Goal: Task Accomplishment & Management: Use online tool/utility

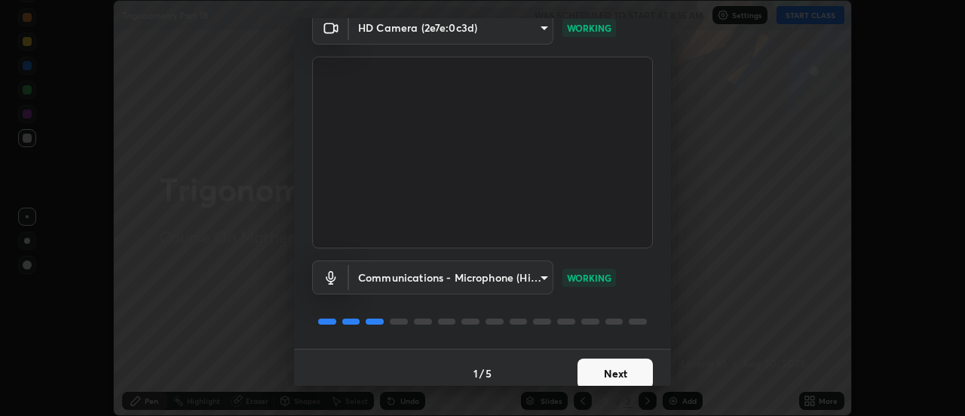
scroll to position [79, 0]
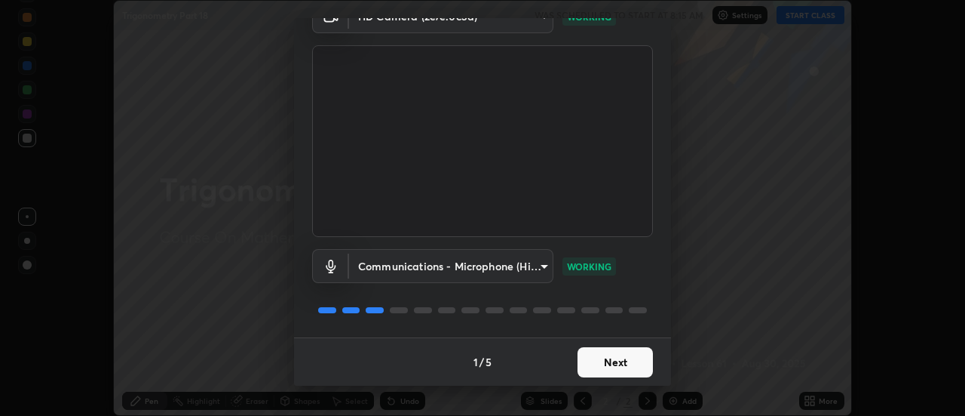
click at [631, 357] on button "Next" at bounding box center [615, 362] width 75 height 30
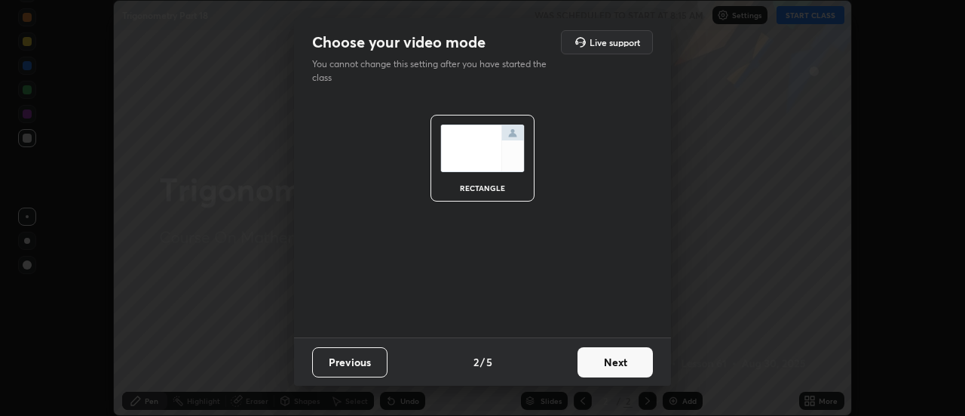
scroll to position [0, 0]
click at [630, 362] on button "Next" at bounding box center [615, 362] width 75 height 30
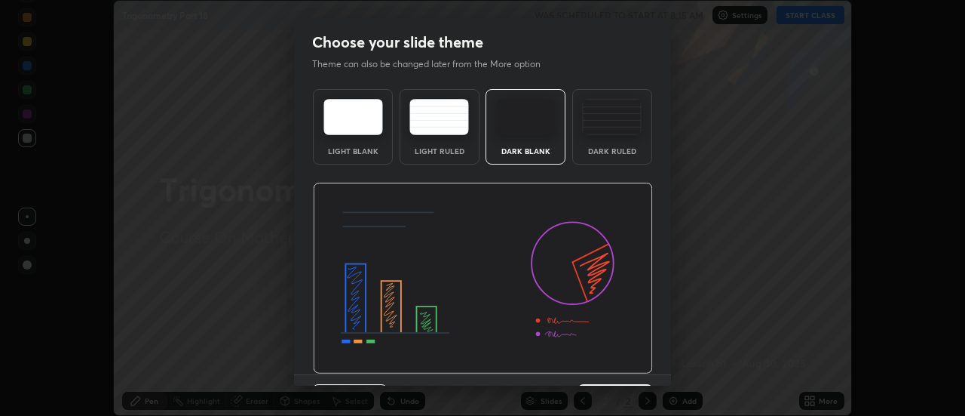
scroll to position [37, 0]
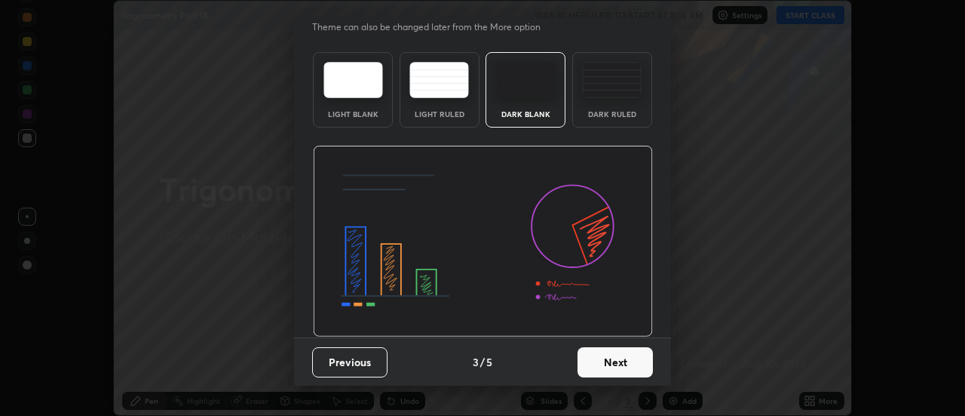
click at [616, 361] on button "Next" at bounding box center [615, 362] width 75 height 30
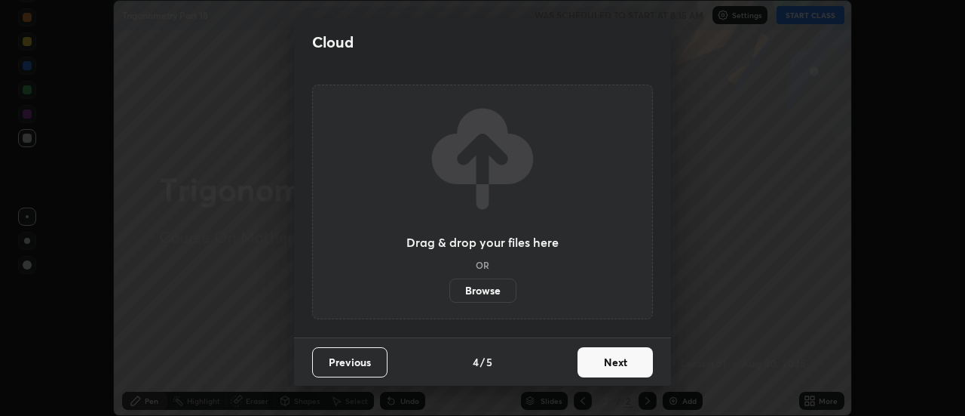
scroll to position [0, 0]
click at [623, 359] on button "Next" at bounding box center [615, 362] width 75 height 30
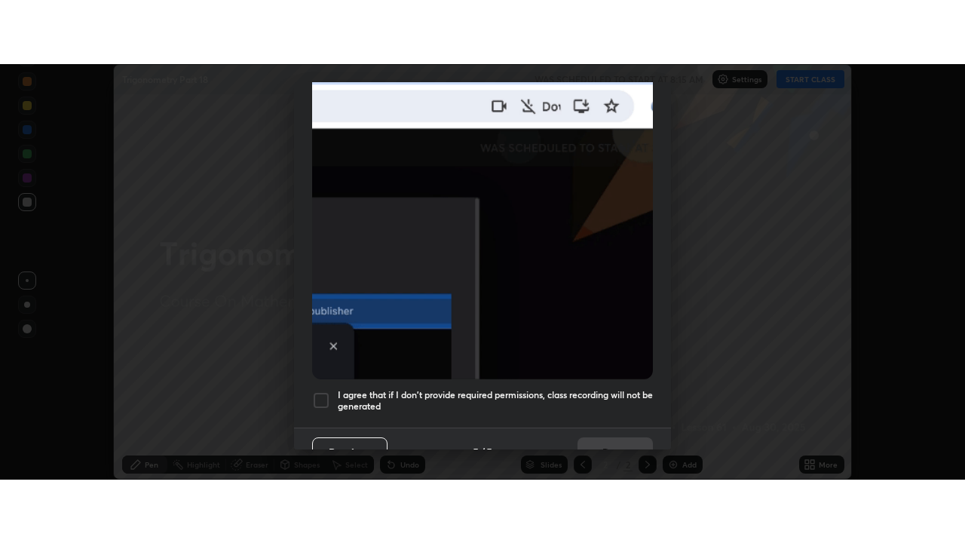
scroll to position [387, 0]
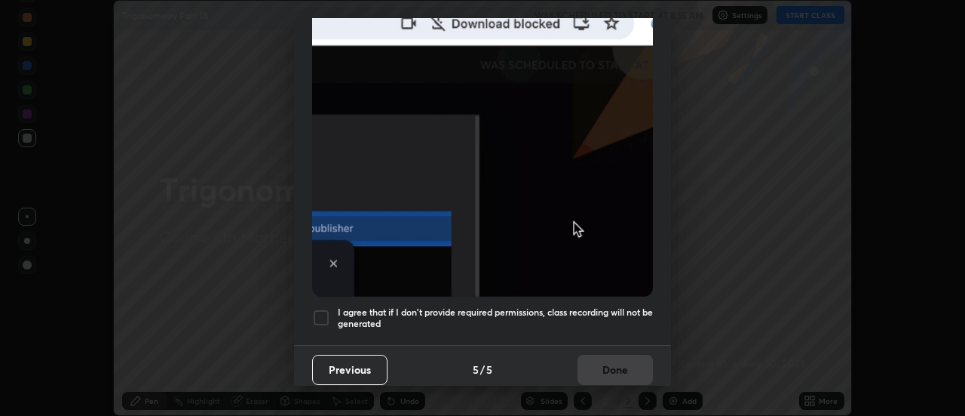
click at [325, 310] on div at bounding box center [321, 318] width 18 height 18
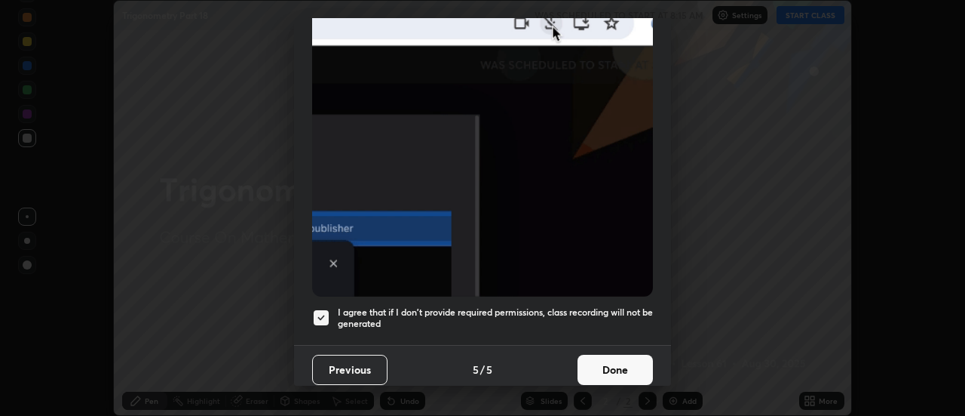
click at [625, 361] on button "Done" at bounding box center [615, 370] width 75 height 30
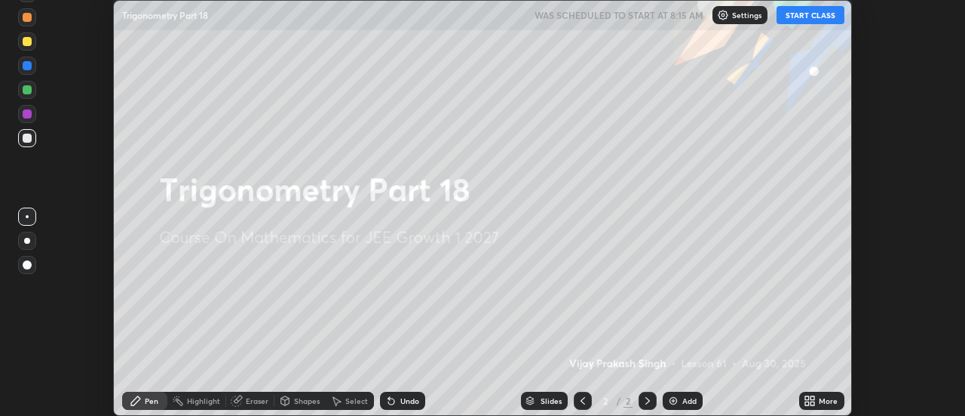
click at [811, 398] on icon at bounding box center [810, 400] width 12 height 12
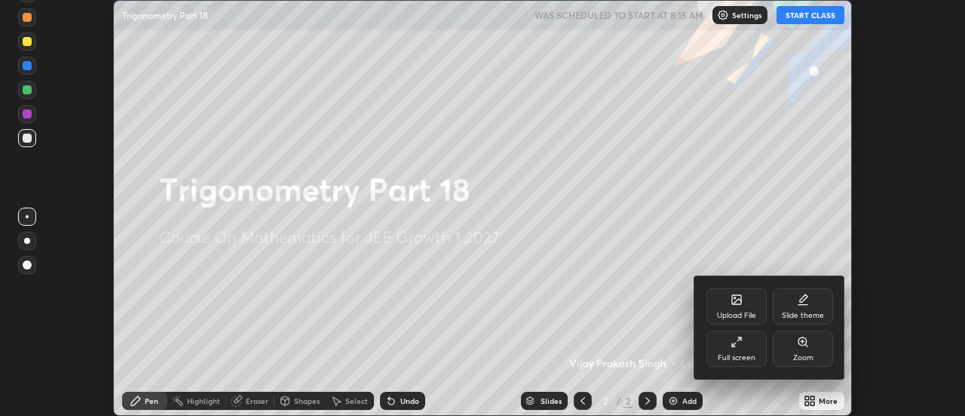
click at [742, 348] on div "Full screen" at bounding box center [737, 348] width 60 height 36
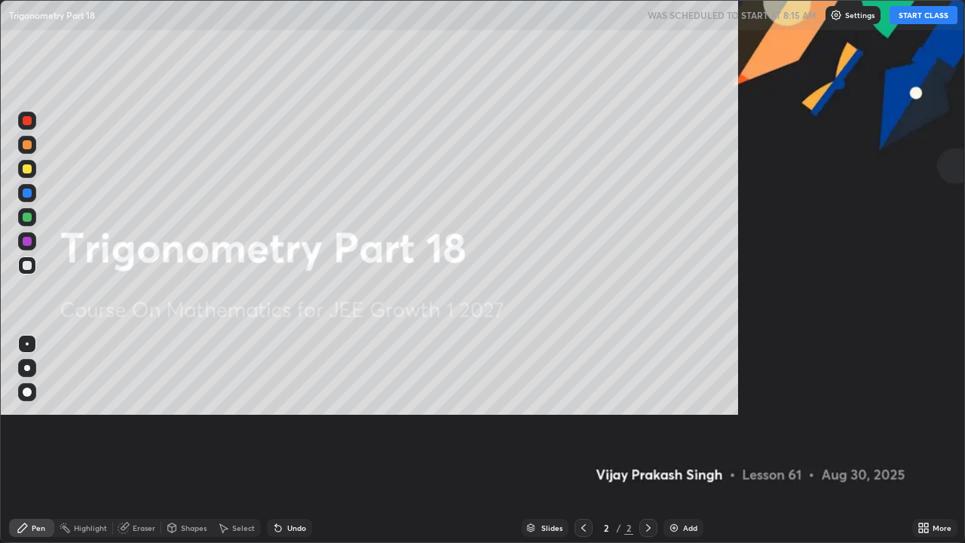
scroll to position [543, 965]
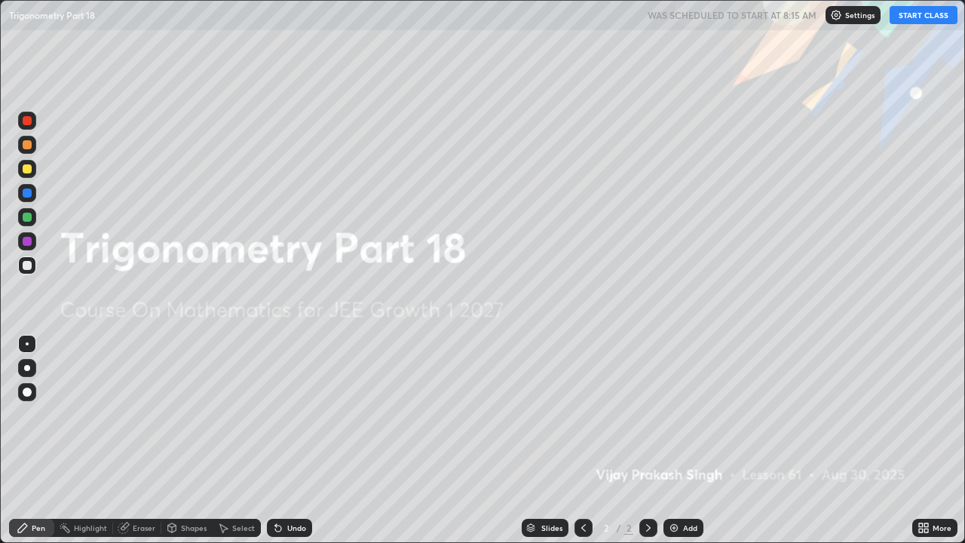
click at [671, 415] on img at bounding box center [674, 528] width 12 height 12
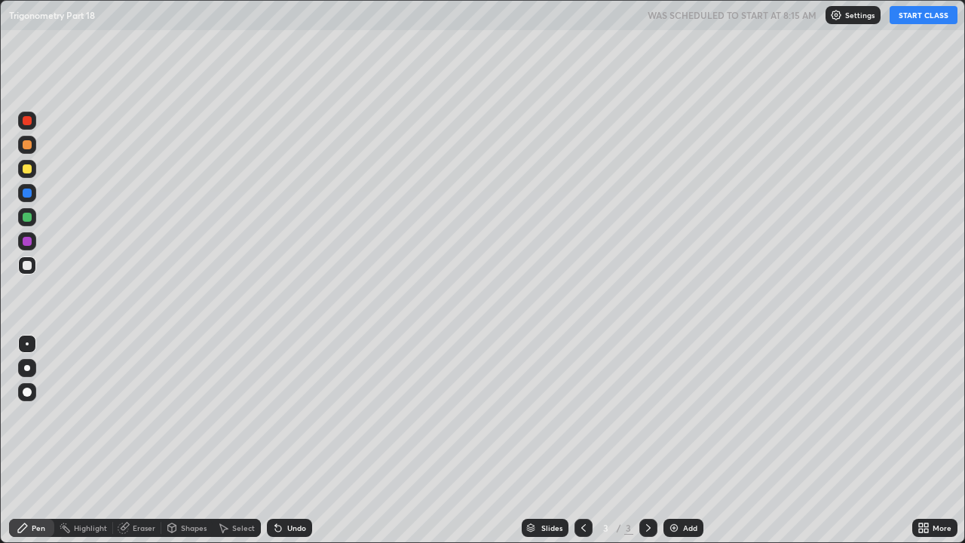
click at [923, 12] on button "START CLASS" at bounding box center [924, 15] width 68 height 18
click at [182, 415] on div "Shapes" at bounding box center [194, 528] width 26 height 8
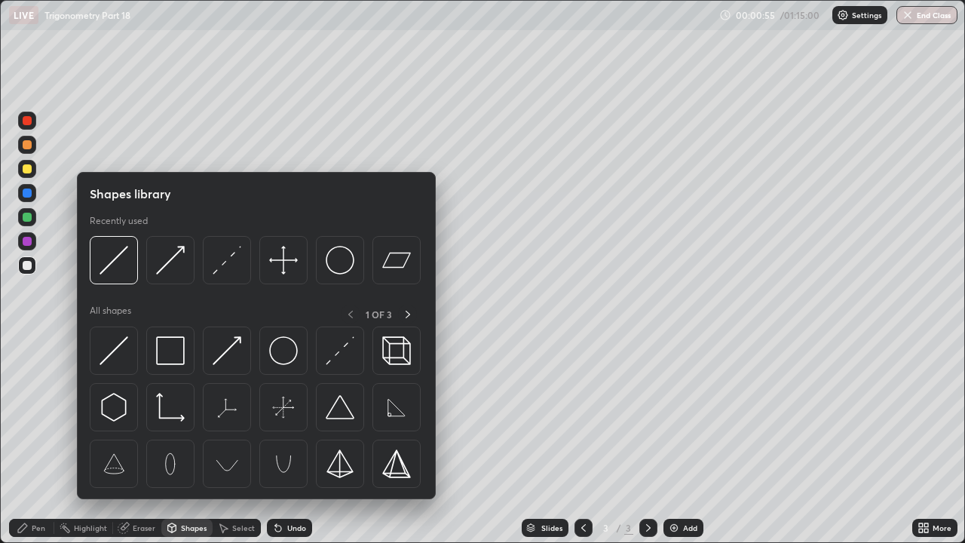
click at [146, 415] on div "Eraser" at bounding box center [137, 528] width 48 height 18
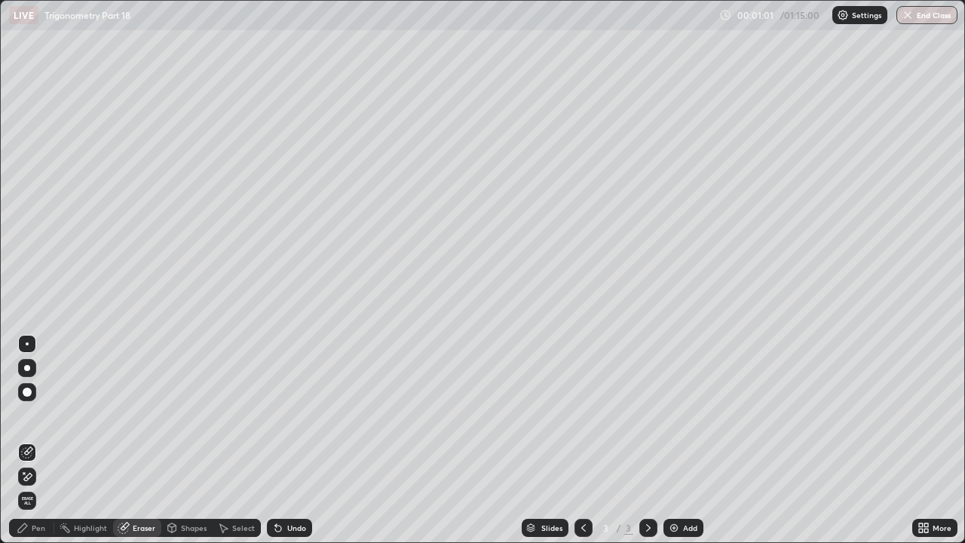
click at [48, 415] on div "Pen" at bounding box center [31, 528] width 45 height 18
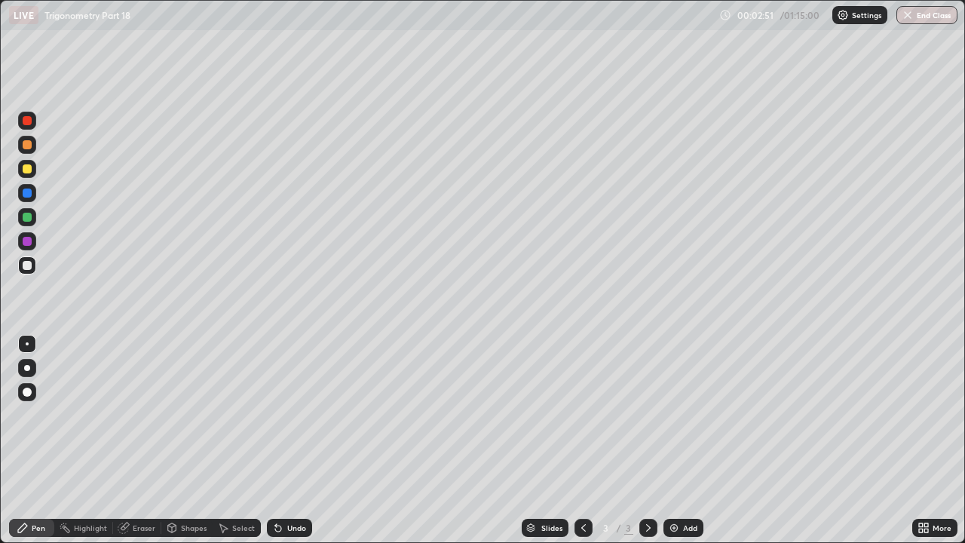
click at [30, 196] on div at bounding box center [27, 193] width 9 height 9
click at [139, 415] on div "Eraser" at bounding box center [144, 528] width 23 height 8
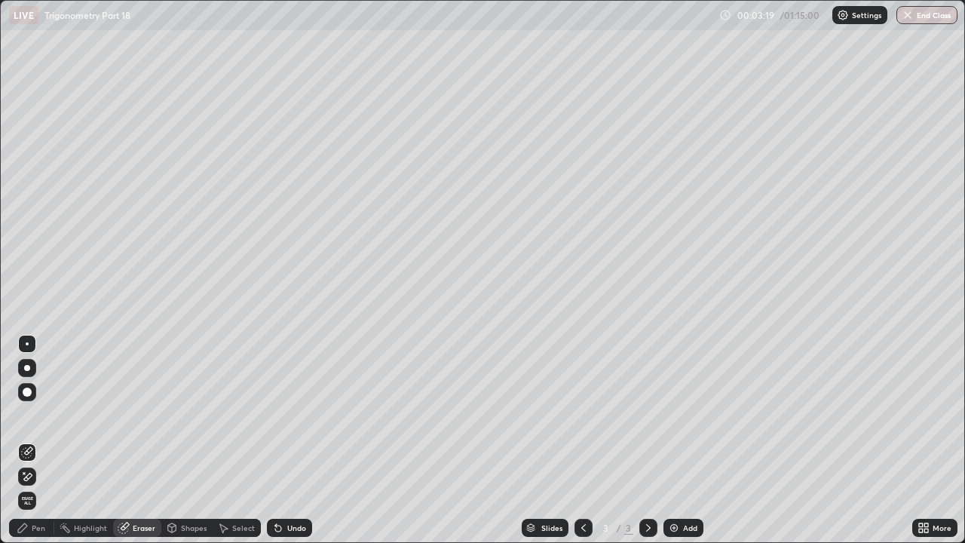
click at [45, 415] on div "Pen" at bounding box center [39, 528] width 14 height 8
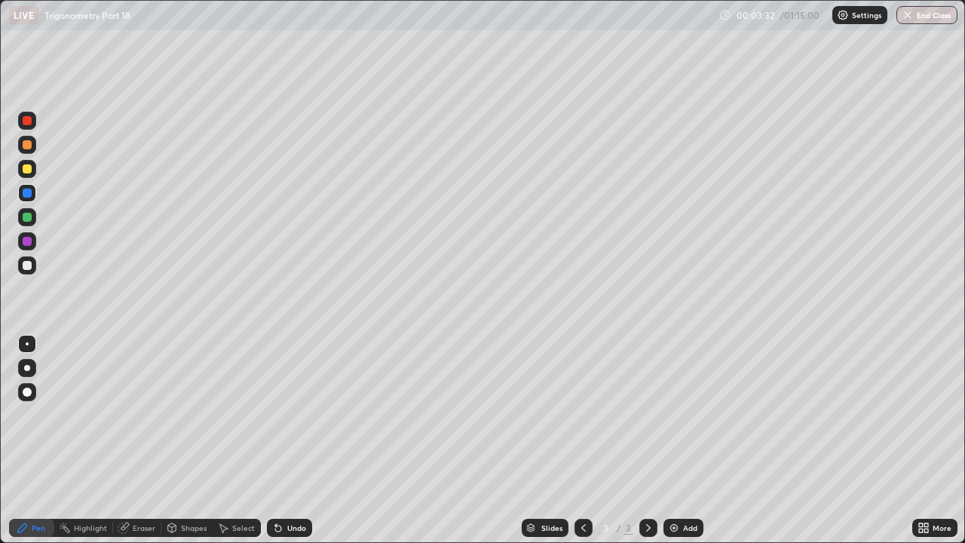
click at [29, 265] on div at bounding box center [27, 265] width 9 height 9
click at [27, 344] on div at bounding box center [27, 343] width 3 height 3
click at [125, 415] on icon at bounding box center [125, 527] width 8 height 8
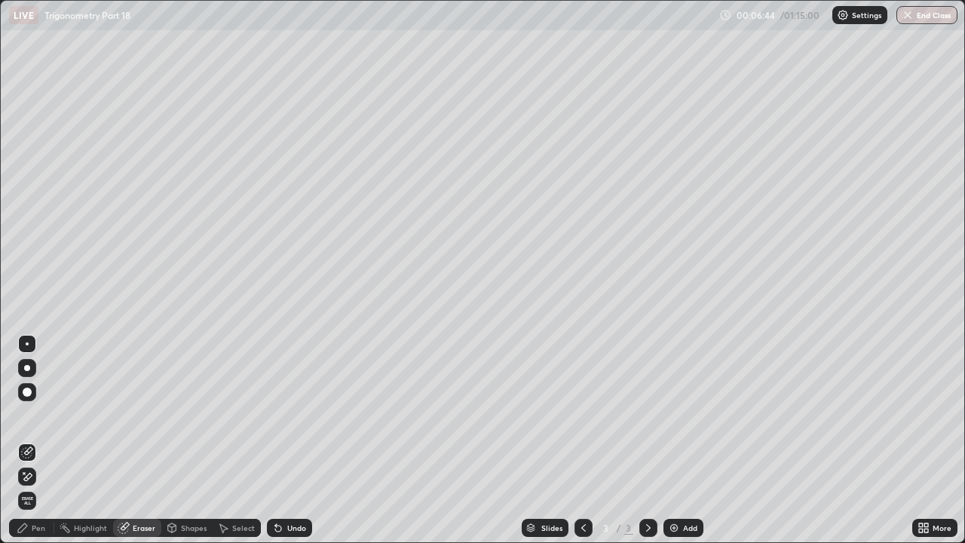
click at [35, 415] on div "Pen" at bounding box center [39, 528] width 14 height 8
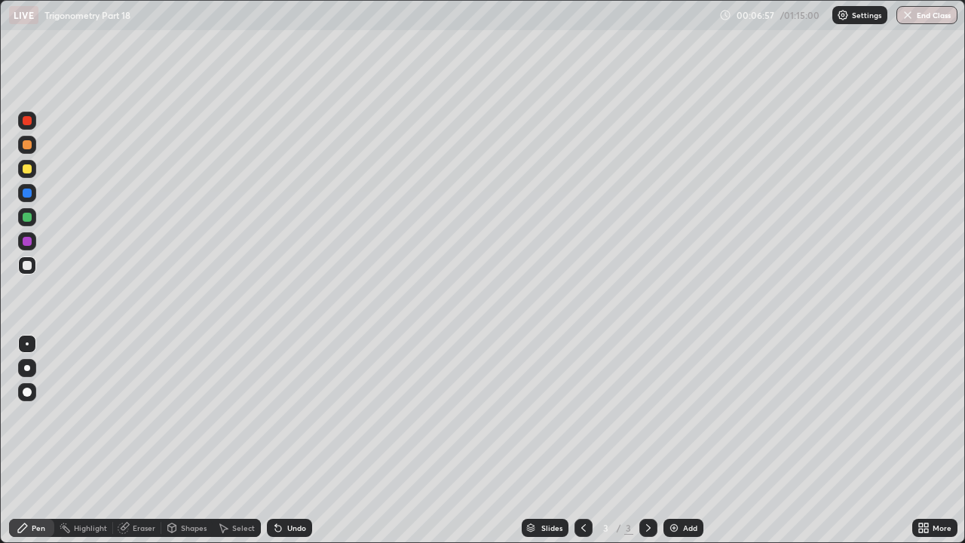
click at [145, 415] on div "Eraser" at bounding box center [144, 528] width 23 height 8
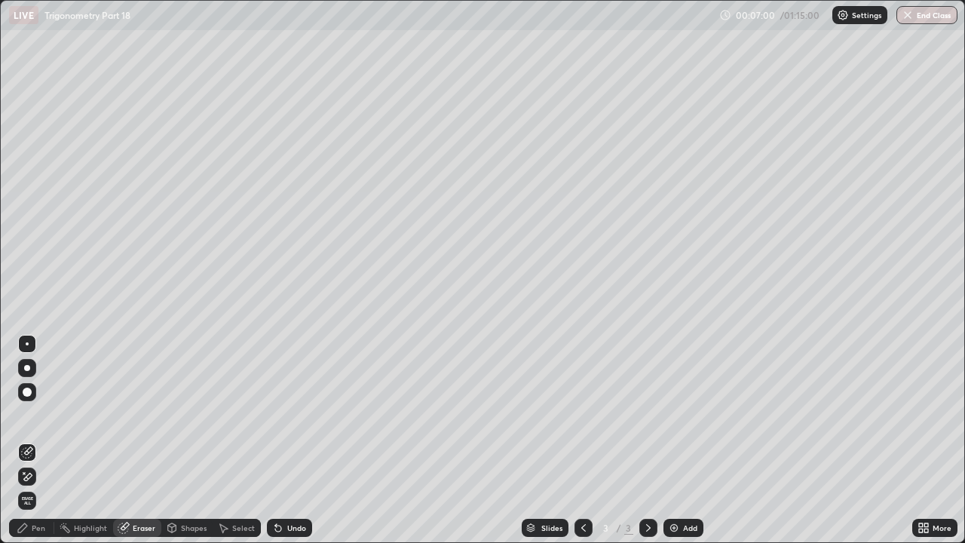
click at [38, 415] on div "Pen" at bounding box center [39, 528] width 14 height 8
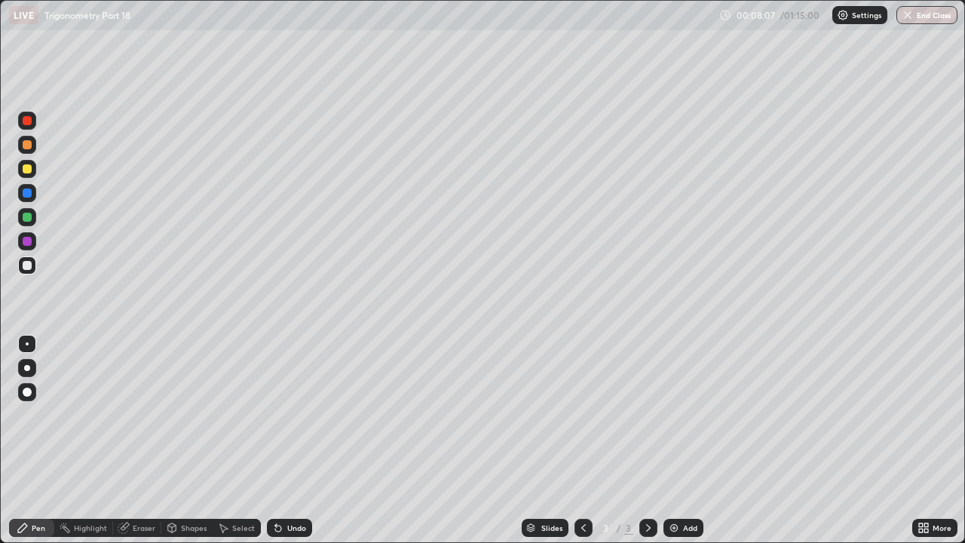
click at [130, 415] on div "Eraser" at bounding box center [137, 528] width 48 height 18
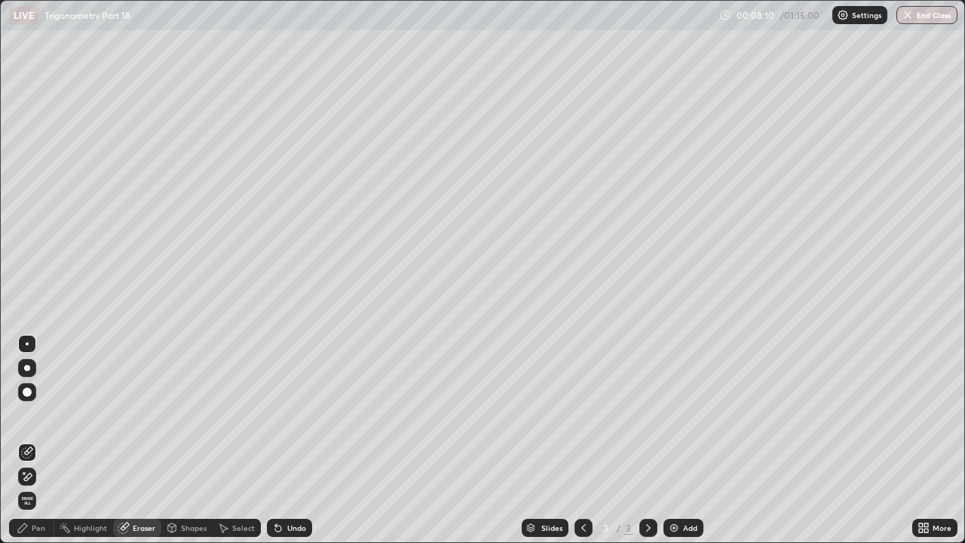
click at [87, 415] on div "Highlight" at bounding box center [90, 528] width 33 height 8
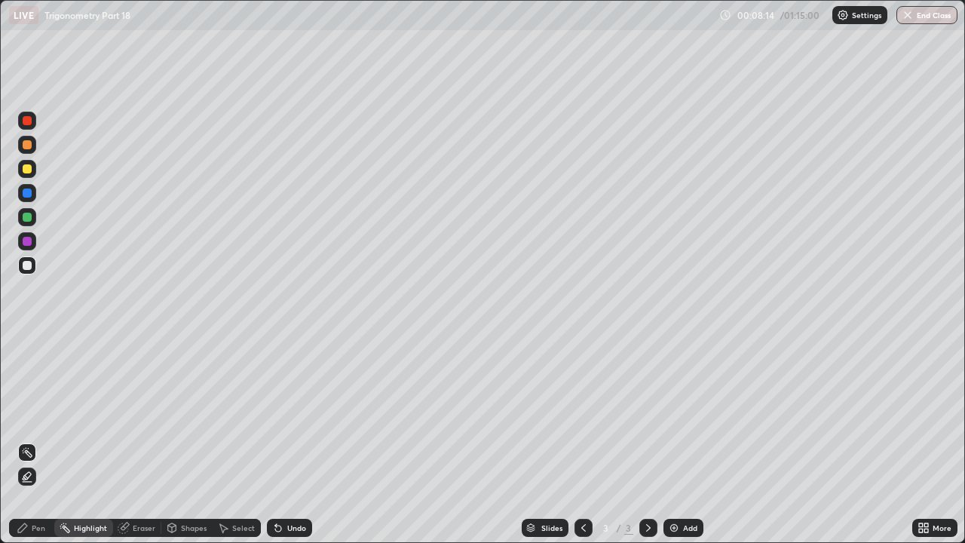
click at [142, 415] on div "Eraser" at bounding box center [144, 528] width 23 height 8
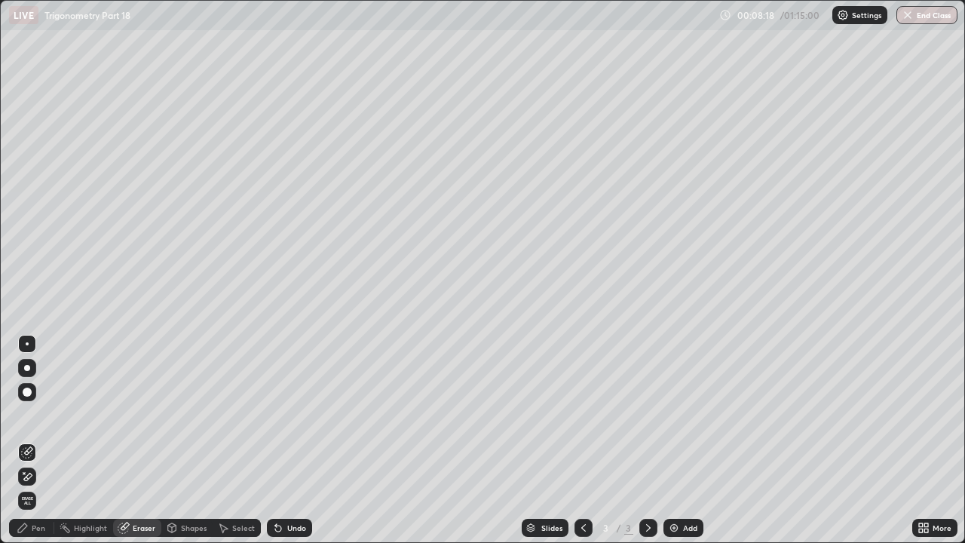
click at [60, 415] on circle at bounding box center [61, 527] width 2 height 2
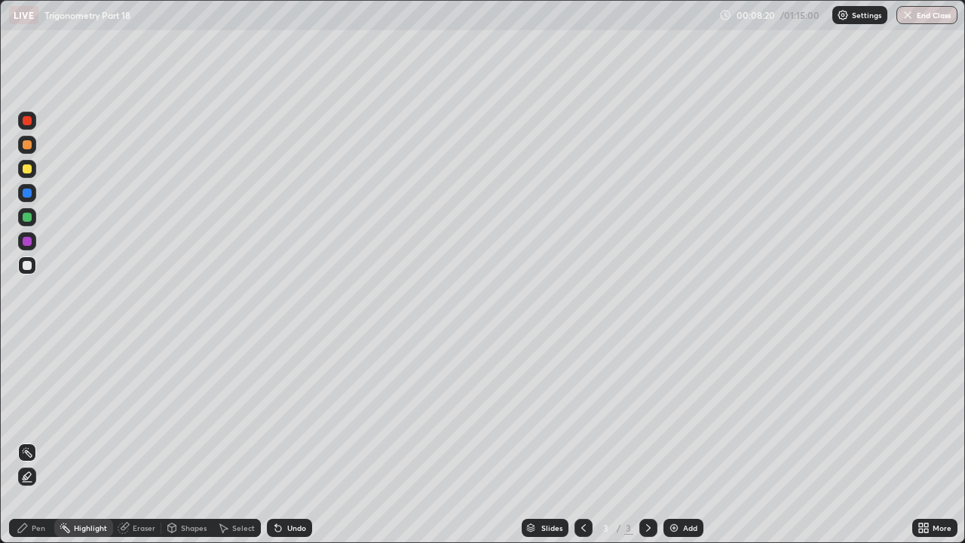
click at [41, 415] on div "Pen" at bounding box center [39, 528] width 14 height 8
click at [671, 415] on img at bounding box center [674, 528] width 12 height 12
click at [140, 415] on div "Eraser" at bounding box center [144, 528] width 23 height 8
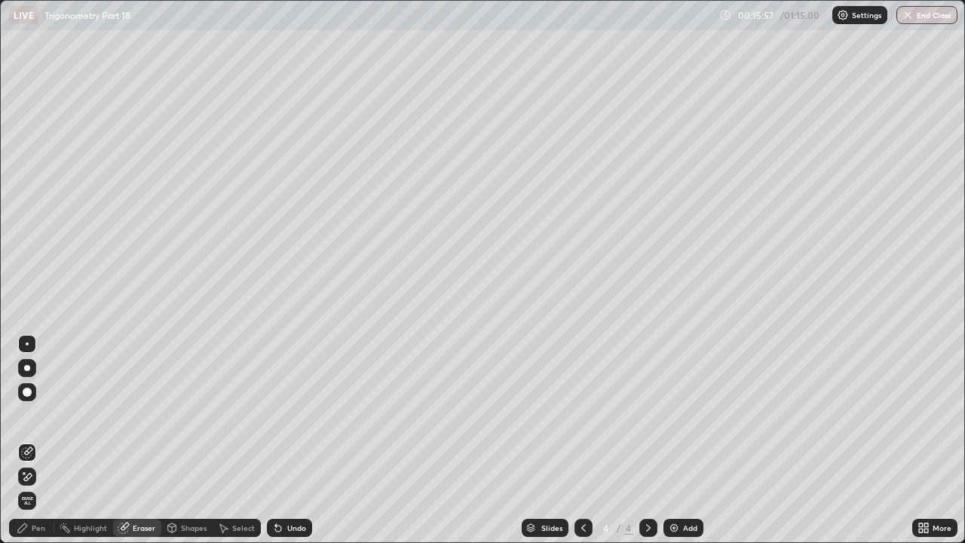
click at [42, 415] on div "Pen" at bounding box center [39, 528] width 14 height 8
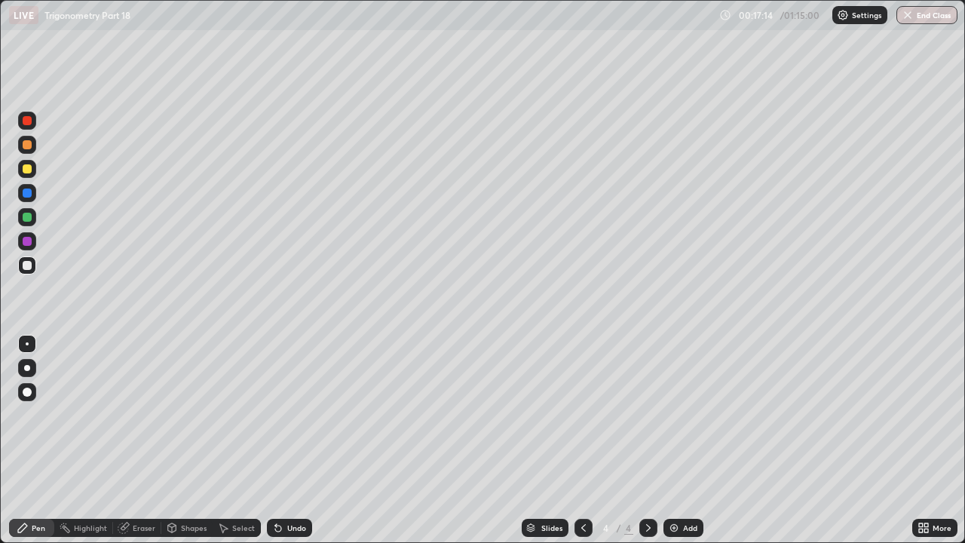
click at [143, 415] on div "Eraser" at bounding box center [144, 528] width 23 height 8
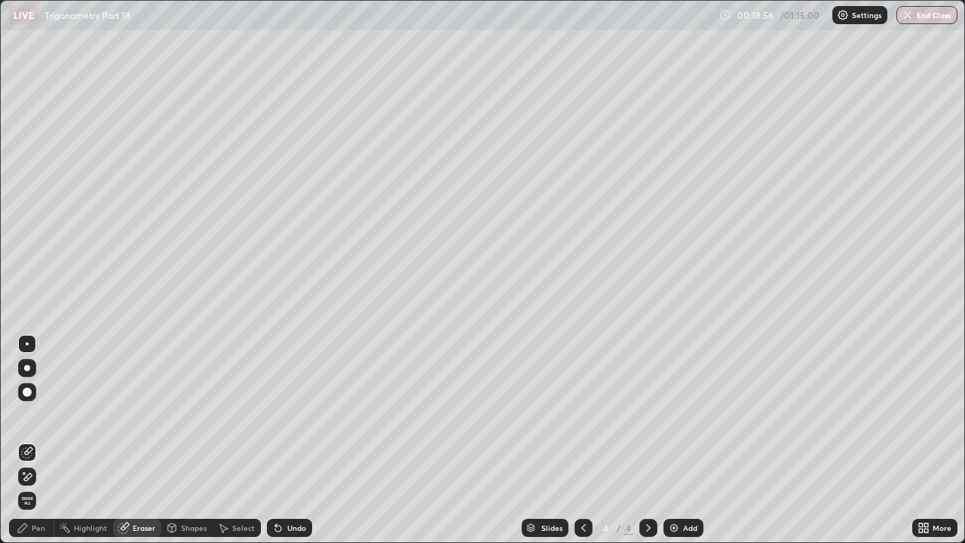
click at [647, 415] on icon at bounding box center [649, 528] width 12 height 12
click at [672, 415] on img at bounding box center [674, 528] width 12 height 12
click at [583, 415] on icon at bounding box center [584, 528] width 12 height 12
click at [582, 415] on icon at bounding box center [584, 528] width 12 height 12
click at [141, 415] on div "Eraser" at bounding box center [144, 528] width 23 height 8
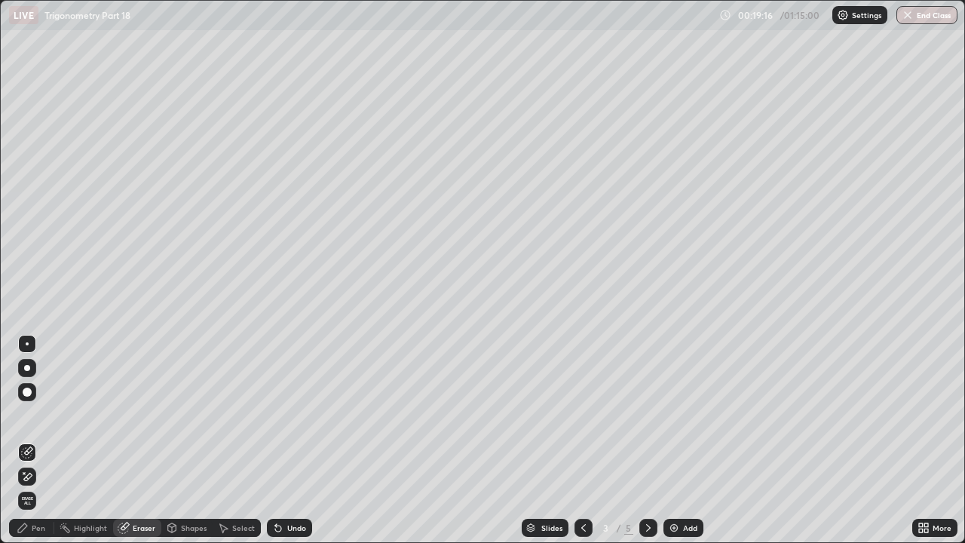
click at [34, 415] on div "Pen" at bounding box center [39, 528] width 14 height 8
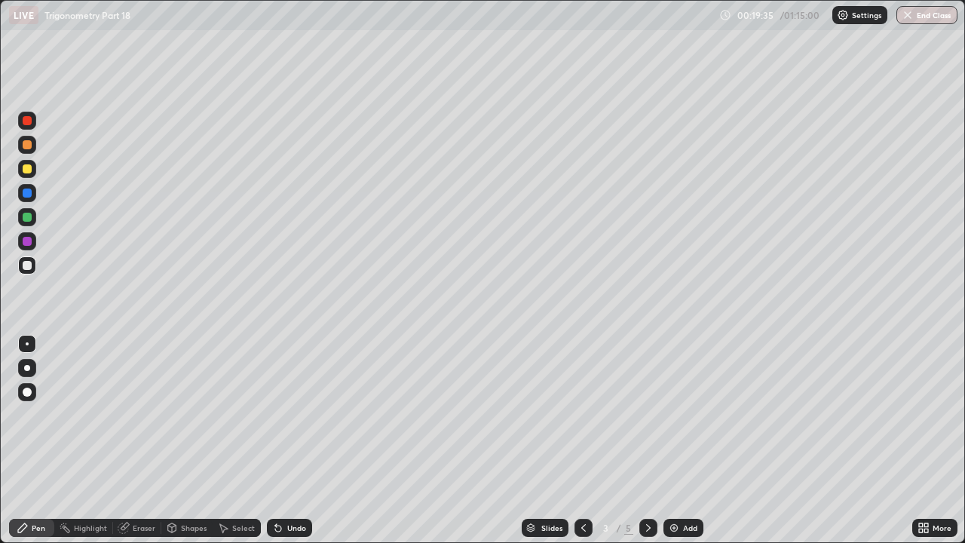
click at [647, 415] on icon at bounding box center [648, 528] width 5 height 8
click at [147, 415] on div "Eraser" at bounding box center [137, 528] width 48 height 18
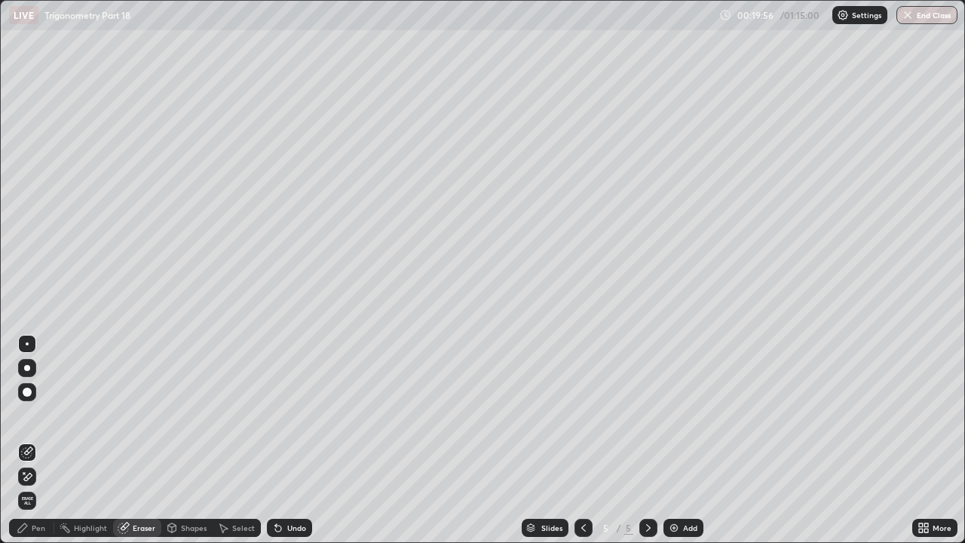
click at [192, 415] on div "Shapes" at bounding box center [194, 528] width 26 height 8
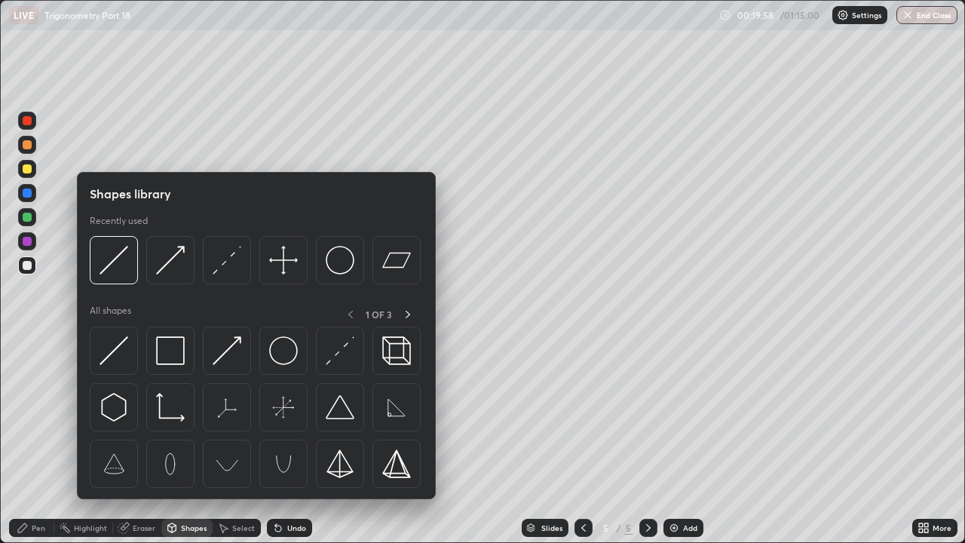
click at [130, 415] on div "Eraser" at bounding box center [137, 528] width 48 height 18
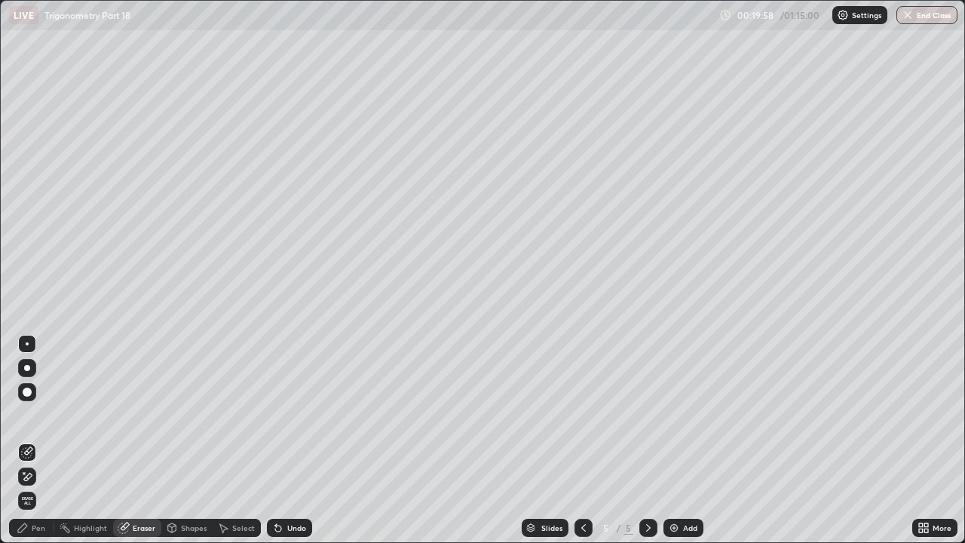
click at [80, 415] on div "Highlight" at bounding box center [90, 528] width 33 height 8
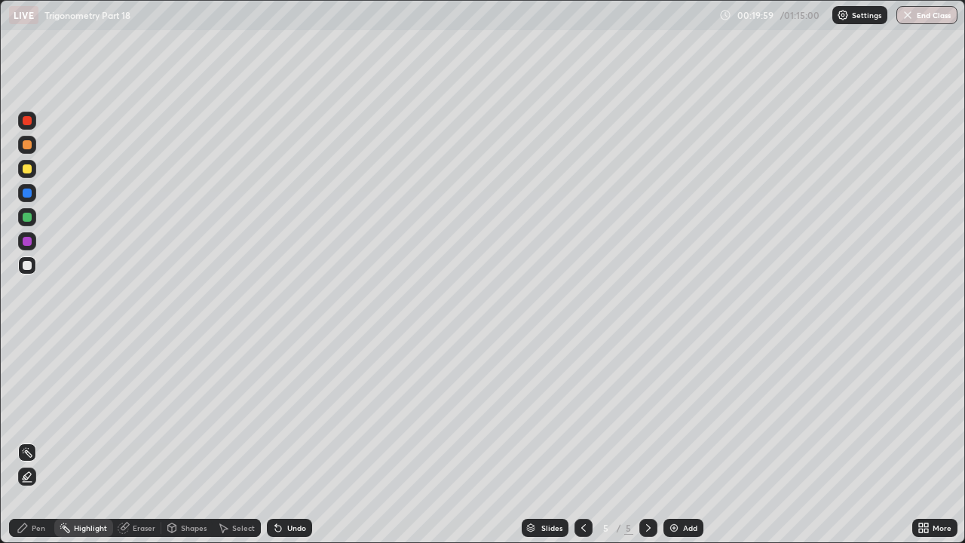
click at [35, 415] on div "Pen" at bounding box center [39, 528] width 14 height 8
click at [151, 415] on div "Eraser" at bounding box center [144, 528] width 23 height 8
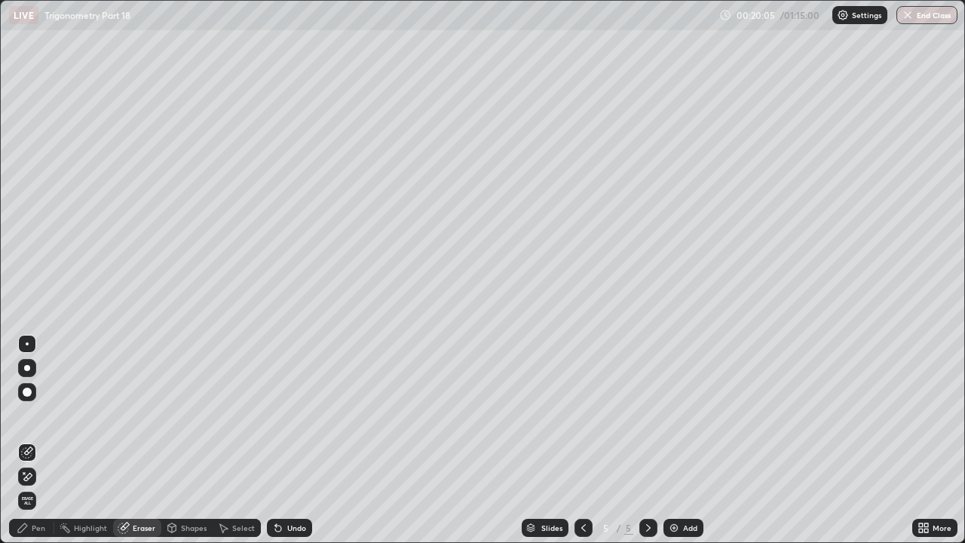
click at [35, 415] on div "Pen" at bounding box center [39, 528] width 14 height 8
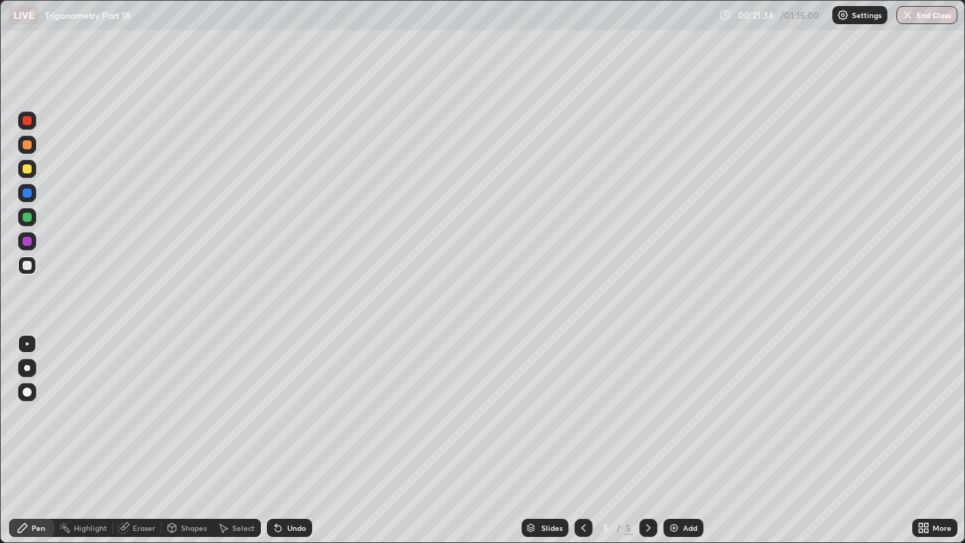
click at [647, 415] on icon at bounding box center [649, 528] width 12 height 12
click at [648, 415] on icon at bounding box center [649, 528] width 12 height 12
click at [671, 415] on img at bounding box center [674, 528] width 12 height 12
click at [582, 415] on icon at bounding box center [584, 528] width 12 height 12
click at [580, 415] on icon at bounding box center [584, 528] width 12 height 12
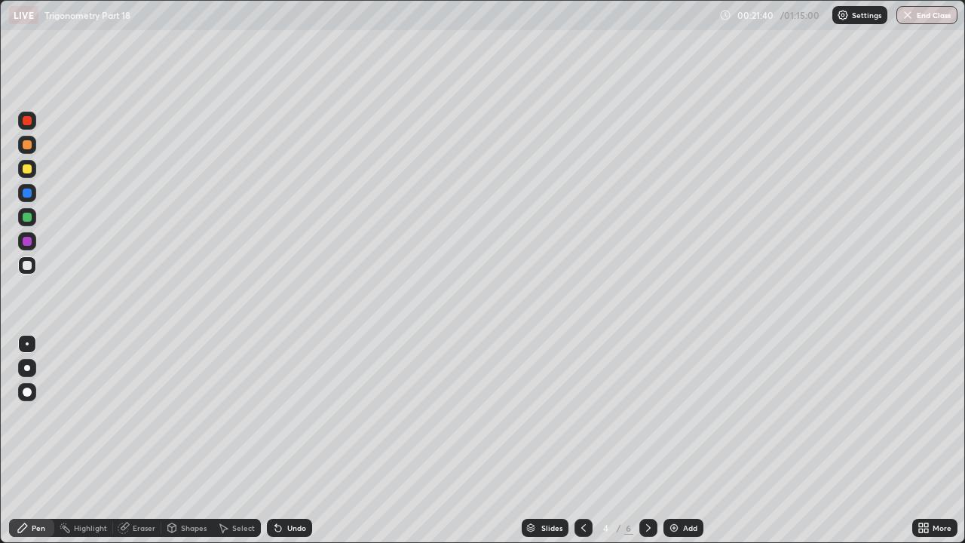
click at [582, 415] on icon at bounding box center [584, 528] width 12 height 12
click at [647, 415] on icon at bounding box center [648, 528] width 5 height 8
click at [647, 415] on icon at bounding box center [649, 528] width 12 height 12
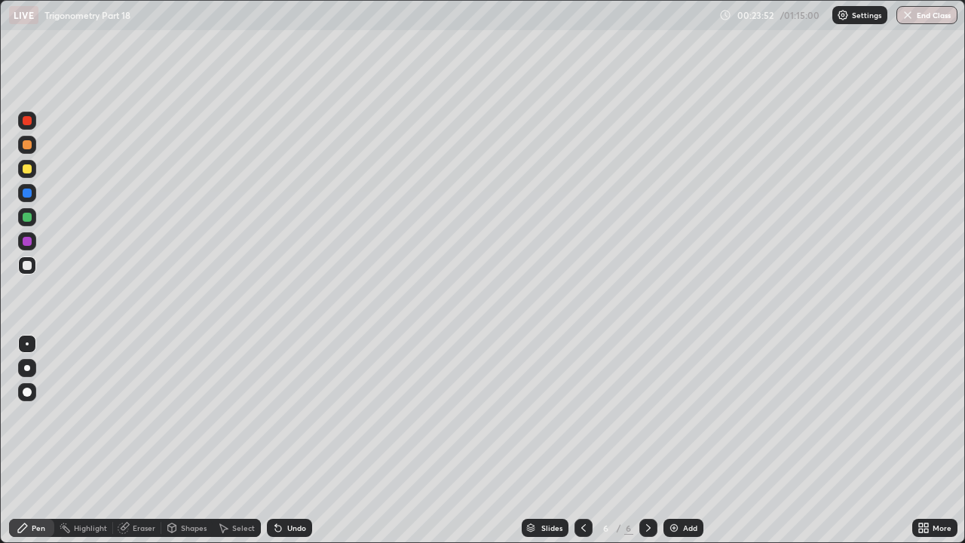
click at [580, 415] on icon at bounding box center [584, 528] width 12 height 12
click at [582, 415] on icon at bounding box center [584, 528] width 12 height 12
click at [585, 415] on icon at bounding box center [584, 528] width 12 height 12
click at [647, 415] on icon at bounding box center [649, 528] width 12 height 12
click at [647, 415] on icon at bounding box center [648, 528] width 5 height 8
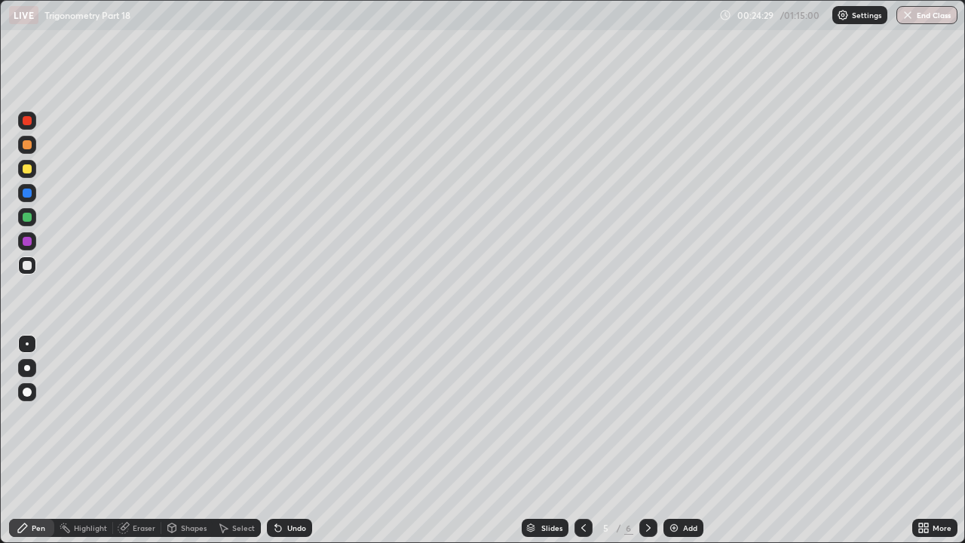
click at [648, 415] on icon at bounding box center [648, 528] width 5 height 8
click at [646, 415] on icon at bounding box center [649, 528] width 12 height 12
click at [670, 415] on img at bounding box center [674, 528] width 12 height 12
click at [582, 415] on icon at bounding box center [584, 528] width 12 height 12
click at [582, 415] on icon at bounding box center [584, 528] width 5 height 8
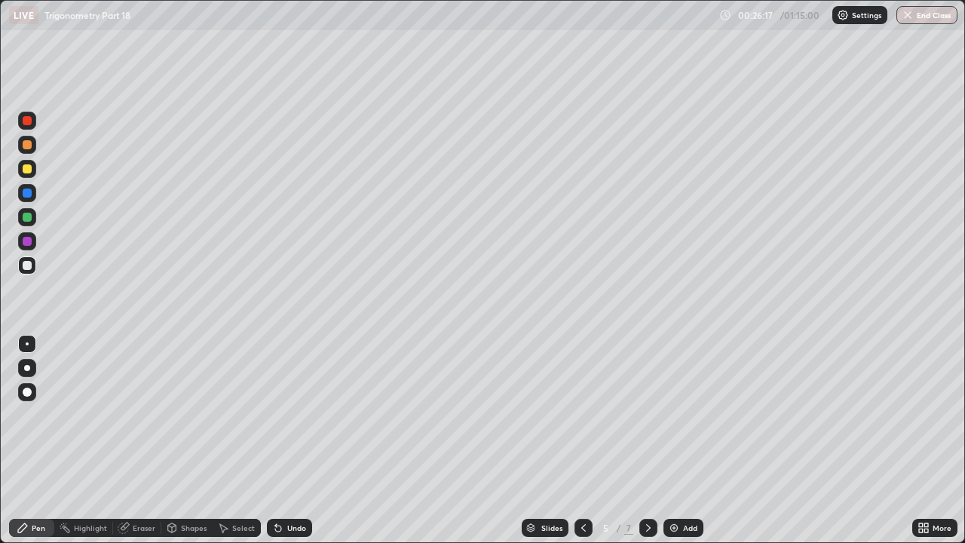
click at [583, 415] on icon at bounding box center [584, 528] width 12 height 12
click at [582, 415] on icon at bounding box center [584, 528] width 12 height 12
click at [648, 415] on icon at bounding box center [649, 528] width 12 height 12
click at [647, 415] on icon at bounding box center [649, 528] width 12 height 12
click at [649, 415] on icon at bounding box center [649, 528] width 12 height 12
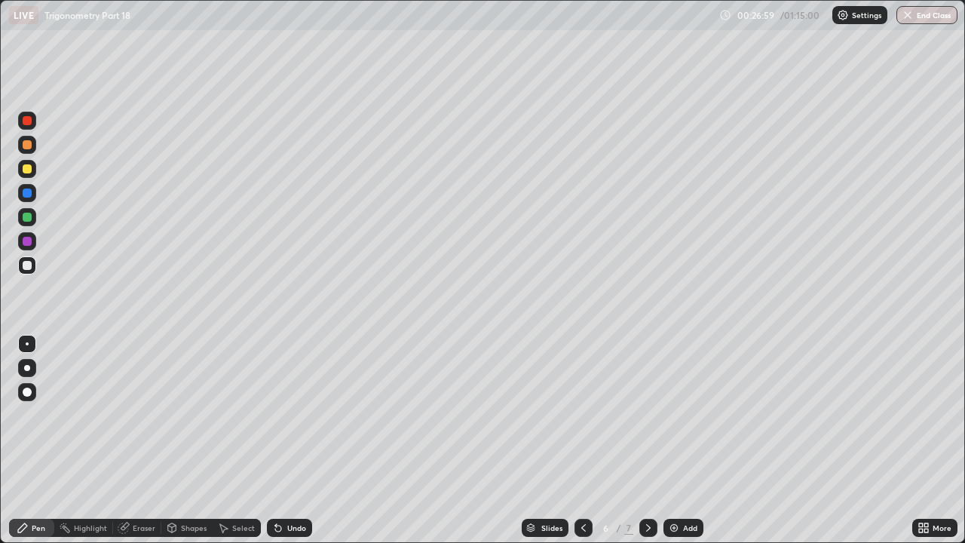
click at [648, 415] on icon at bounding box center [649, 528] width 12 height 12
click at [646, 415] on icon at bounding box center [649, 528] width 12 height 12
click at [647, 415] on icon at bounding box center [649, 528] width 12 height 12
click at [669, 415] on img at bounding box center [674, 528] width 12 height 12
click at [188, 415] on div "Shapes" at bounding box center [194, 528] width 26 height 8
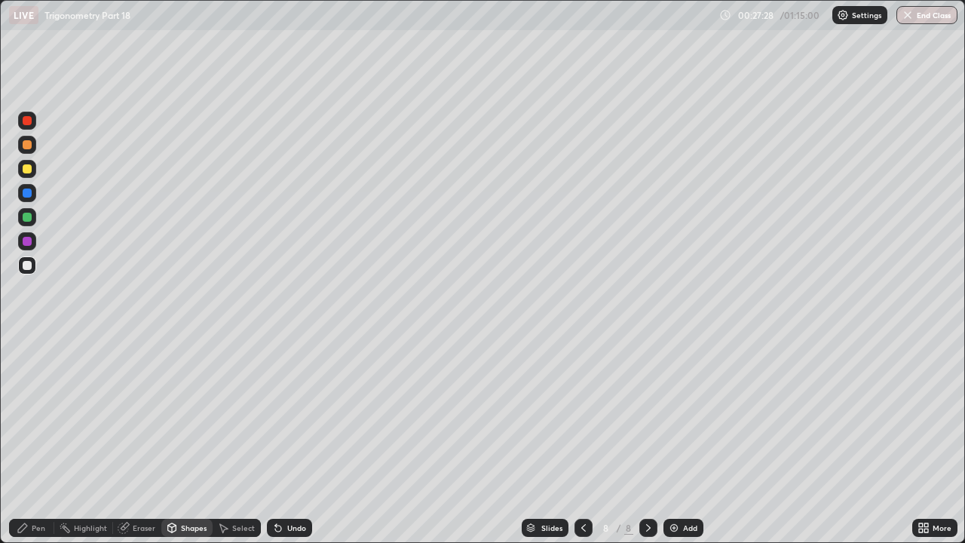
click at [146, 415] on div "Eraser" at bounding box center [144, 528] width 23 height 8
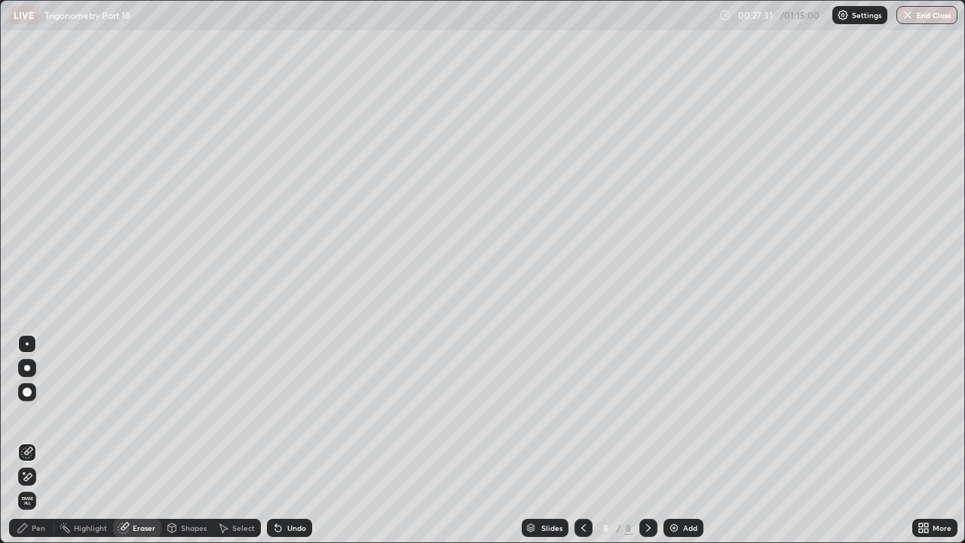
click at [47, 415] on div "Pen" at bounding box center [31, 528] width 45 height 18
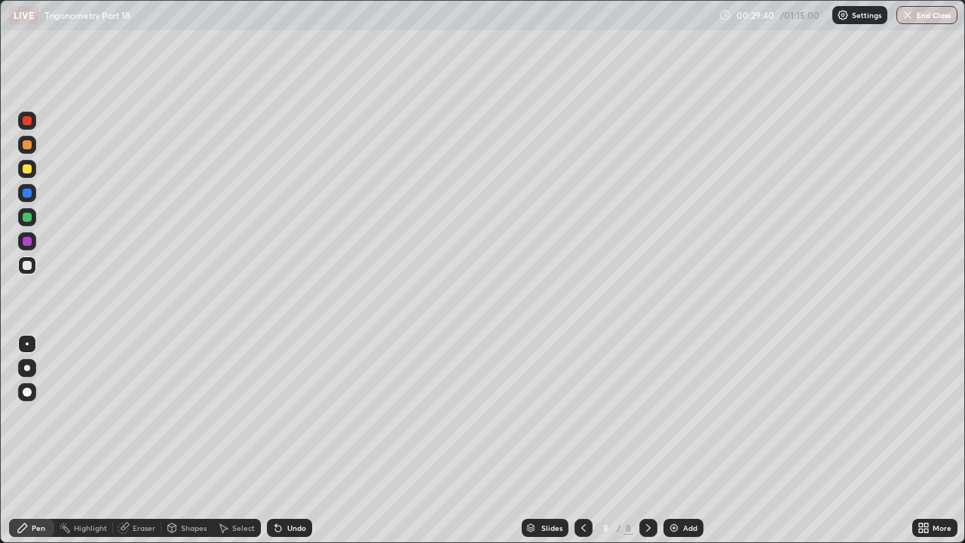
click at [582, 415] on icon at bounding box center [584, 528] width 12 height 12
click at [575, 415] on div at bounding box center [584, 528] width 18 height 18
click at [647, 415] on icon at bounding box center [649, 528] width 12 height 12
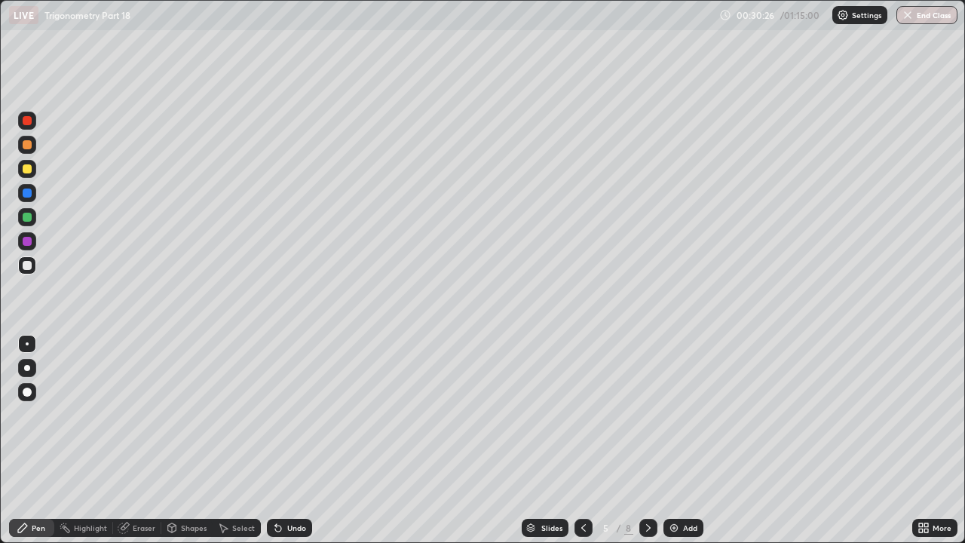
click at [647, 415] on icon at bounding box center [648, 528] width 5 height 8
click at [649, 415] on icon at bounding box center [648, 528] width 5 height 8
click at [648, 415] on icon at bounding box center [649, 528] width 12 height 12
click at [647, 415] on icon at bounding box center [649, 528] width 12 height 12
click at [673, 415] on img at bounding box center [674, 528] width 12 height 12
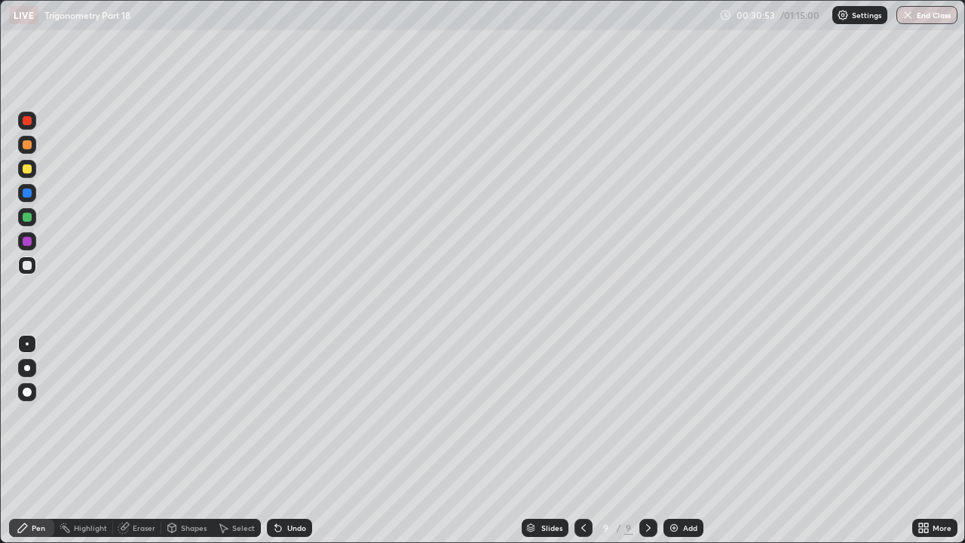
click at [648, 415] on icon at bounding box center [649, 528] width 12 height 12
click at [582, 415] on icon at bounding box center [584, 528] width 12 height 12
click at [582, 415] on icon at bounding box center [584, 528] width 5 height 8
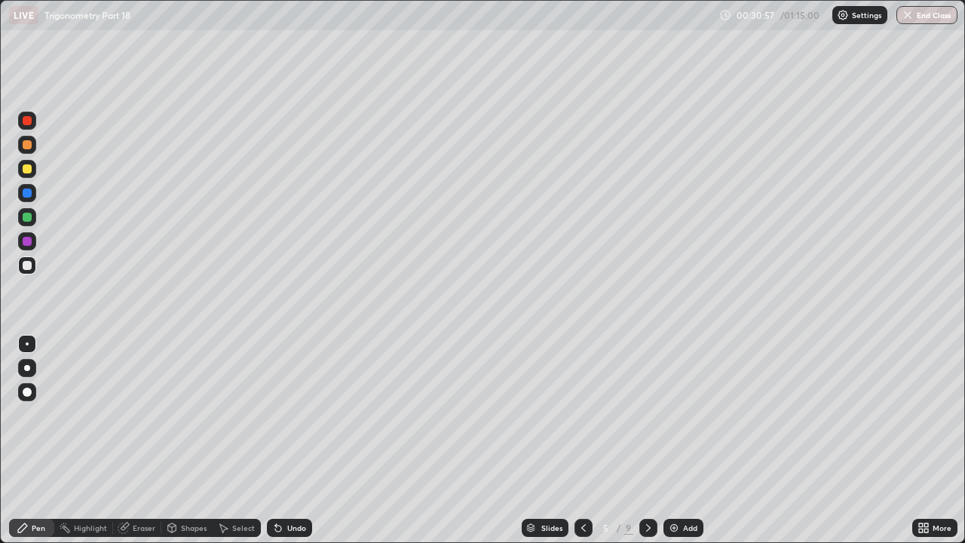
click at [582, 415] on icon at bounding box center [584, 528] width 12 height 12
click at [647, 415] on icon at bounding box center [648, 528] width 5 height 8
click at [648, 415] on icon at bounding box center [648, 528] width 5 height 8
click at [649, 415] on icon at bounding box center [649, 528] width 12 height 12
click at [647, 415] on icon at bounding box center [648, 528] width 5 height 8
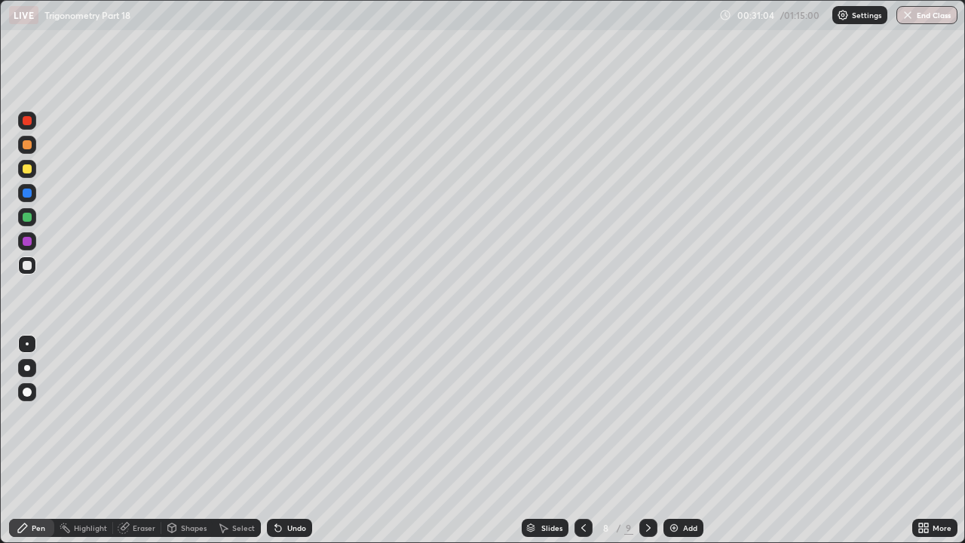
click at [649, 415] on icon at bounding box center [649, 528] width 12 height 12
click at [575, 415] on div at bounding box center [584, 528] width 18 height 18
click at [645, 415] on div at bounding box center [649, 528] width 18 height 18
click at [646, 415] on icon at bounding box center [649, 528] width 12 height 12
click at [676, 415] on img at bounding box center [674, 528] width 12 height 12
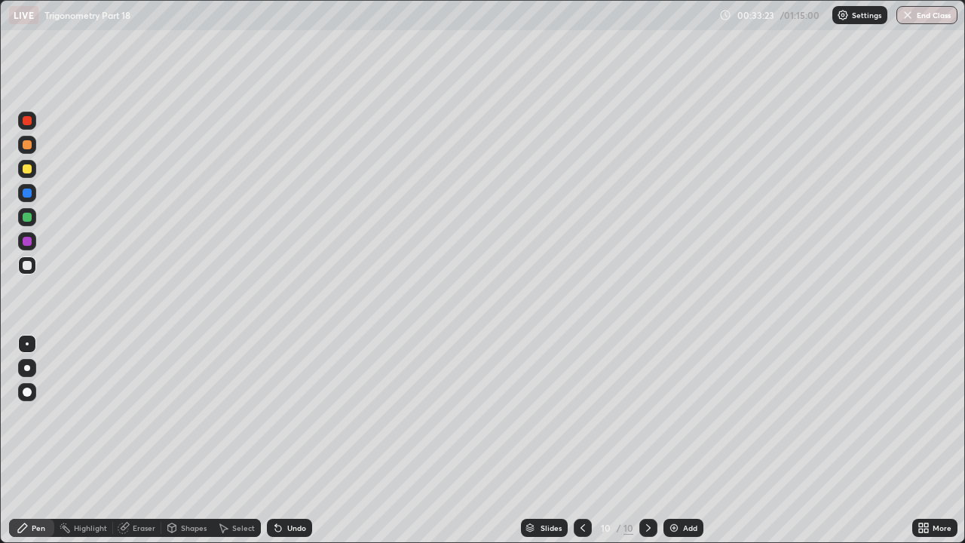
click at [582, 415] on icon at bounding box center [583, 528] width 12 height 12
click at [579, 415] on icon at bounding box center [583, 528] width 12 height 12
click at [575, 415] on div at bounding box center [583, 528] width 18 height 18
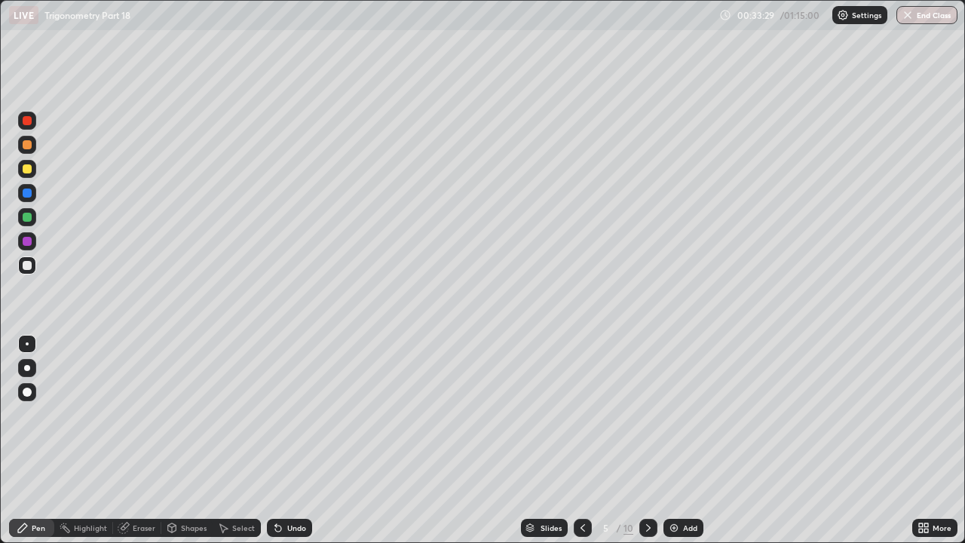
click at [584, 415] on icon at bounding box center [583, 528] width 12 height 12
click at [647, 415] on icon at bounding box center [649, 528] width 12 height 12
click at [649, 415] on icon at bounding box center [649, 528] width 12 height 12
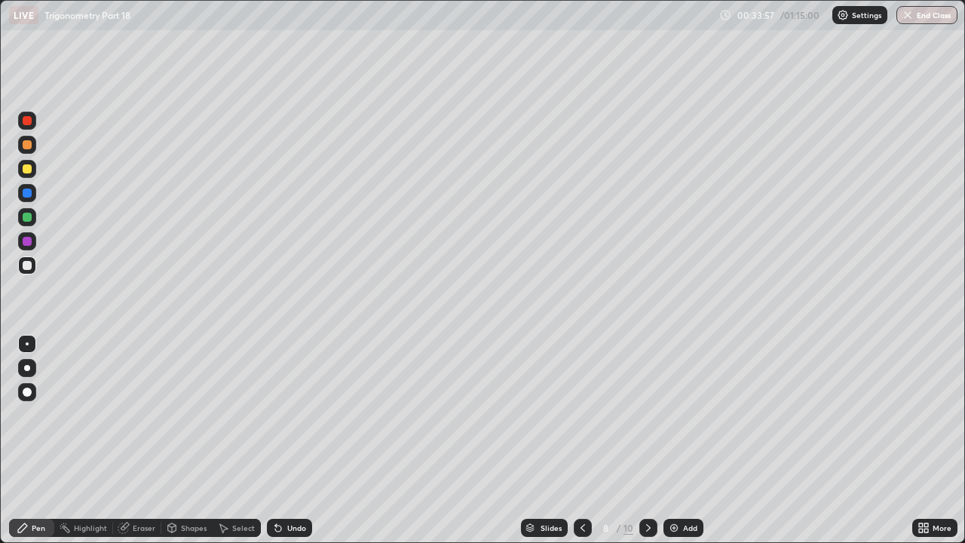
click at [647, 415] on icon at bounding box center [649, 528] width 12 height 12
click at [649, 415] on icon at bounding box center [649, 528] width 12 height 12
click at [136, 415] on div "Eraser" at bounding box center [144, 528] width 23 height 8
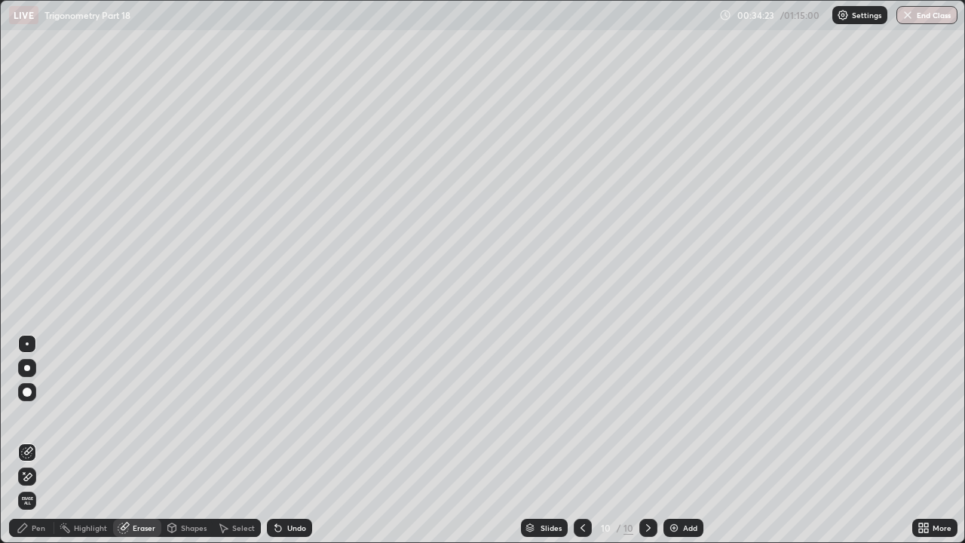
click at [42, 415] on div "Pen" at bounding box center [39, 528] width 14 height 8
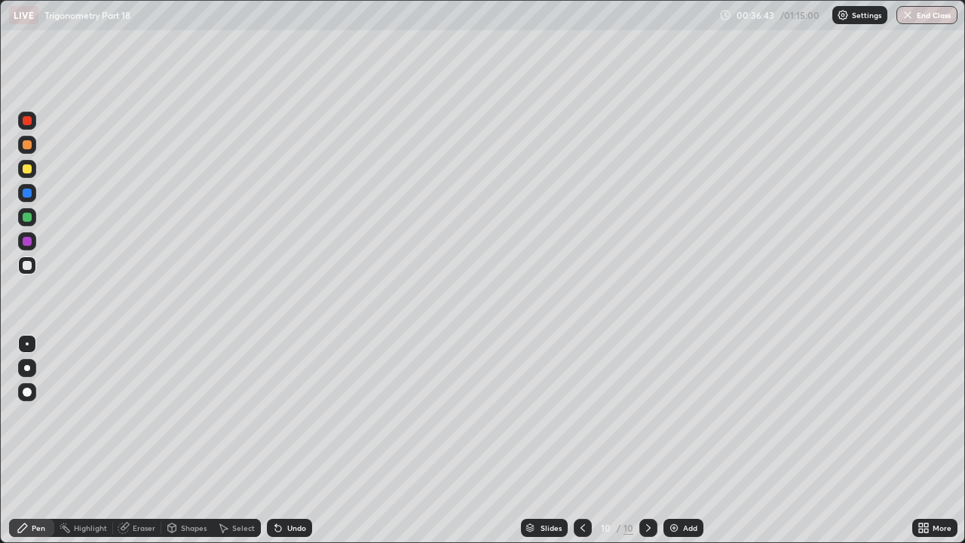
click at [574, 415] on div at bounding box center [583, 528] width 18 height 18
click at [581, 415] on icon at bounding box center [583, 528] width 5 height 8
click at [646, 415] on icon at bounding box center [648, 528] width 5 height 8
click at [647, 415] on icon at bounding box center [649, 528] width 12 height 12
click at [646, 415] on icon at bounding box center [649, 528] width 12 height 12
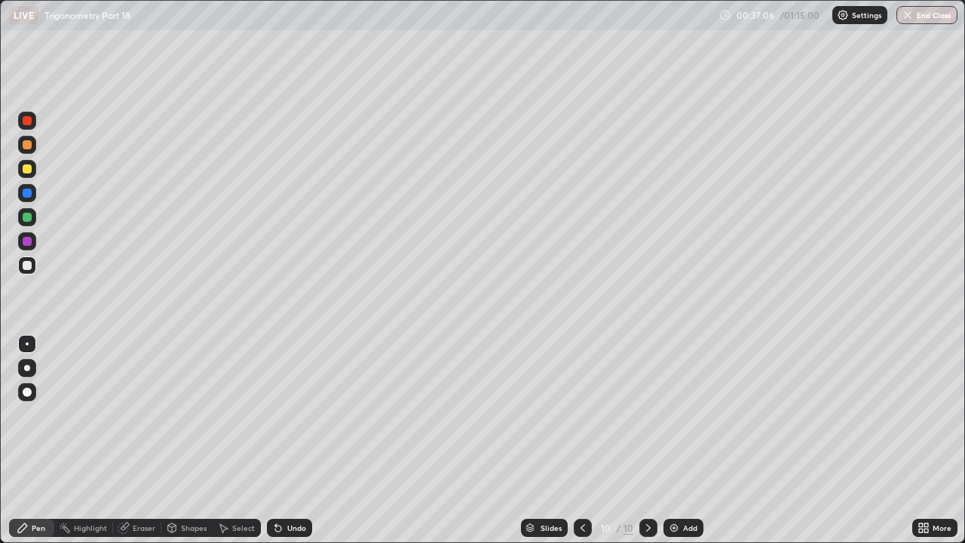
click at [671, 415] on div "Add" at bounding box center [684, 528] width 40 height 18
click at [674, 415] on img at bounding box center [674, 528] width 12 height 12
click at [582, 415] on icon at bounding box center [584, 528] width 12 height 12
click at [123, 415] on icon at bounding box center [123, 528] width 10 height 10
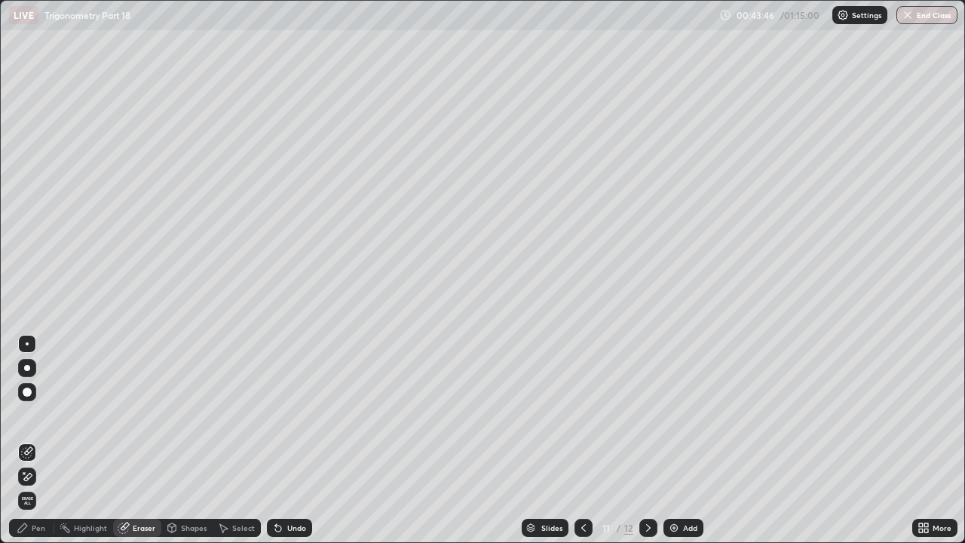
click at [46, 415] on div "Pen" at bounding box center [31, 528] width 45 height 18
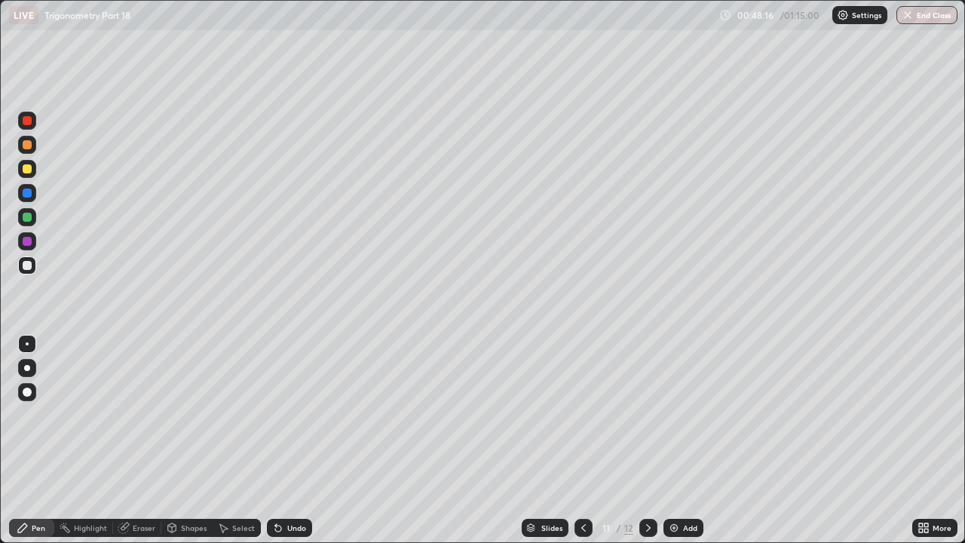
click at [647, 415] on icon at bounding box center [649, 528] width 12 height 12
click at [582, 415] on icon at bounding box center [584, 528] width 12 height 12
click at [648, 415] on icon at bounding box center [648, 528] width 5 height 8
click at [649, 415] on icon at bounding box center [649, 528] width 12 height 12
click at [582, 415] on icon at bounding box center [584, 528] width 5 height 8
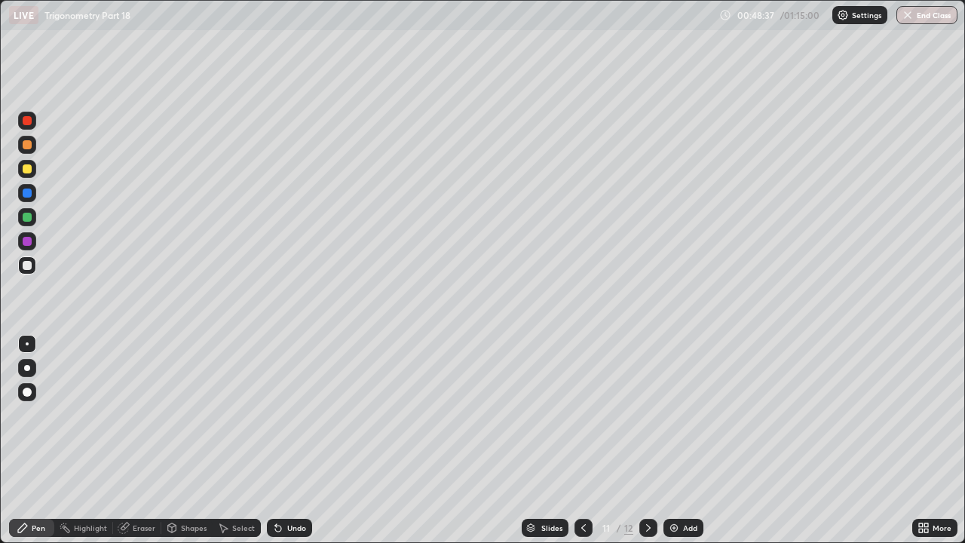
click at [649, 415] on icon at bounding box center [649, 528] width 12 height 12
click at [134, 415] on div "Eraser" at bounding box center [144, 528] width 23 height 8
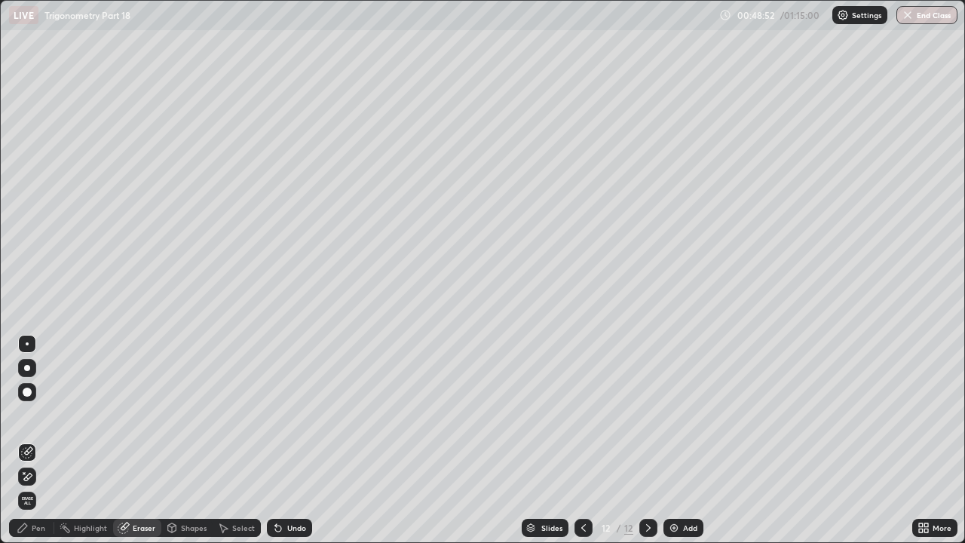
click at [45, 415] on div "Pen" at bounding box center [31, 528] width 45 height 18
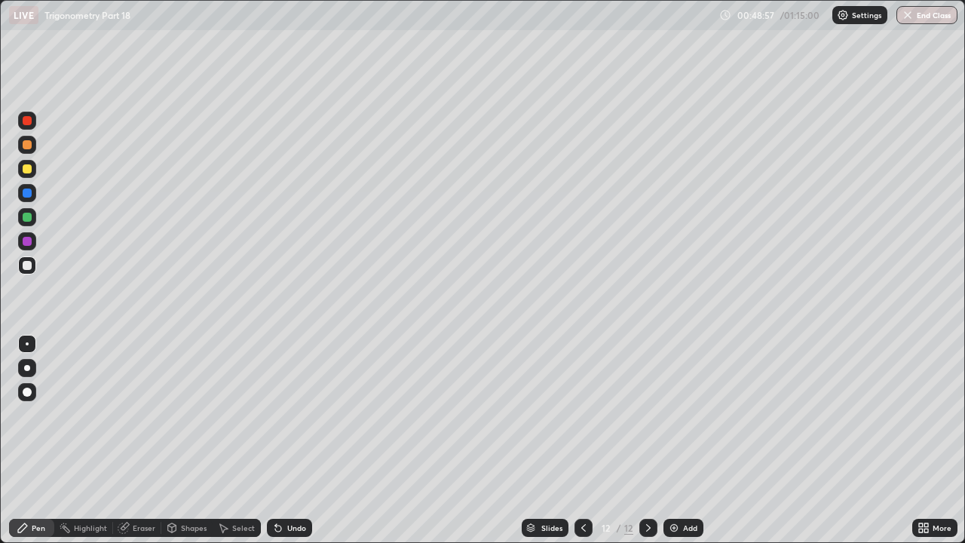
click at [648, 415] on icon at bounding box center [649, 528] width 12 height 12
click at [582, 415] on icon at bounding box center [584, 528] width 5 height 8
click at [649, 415] on icon at bounding box center [649, 528] width 12 height 12
click at [582, 415] on icon at bounding box center [584, 528] width 12 height 12
click at [647, 415] on icon at bounding box center [649, 528] width 12 height 12
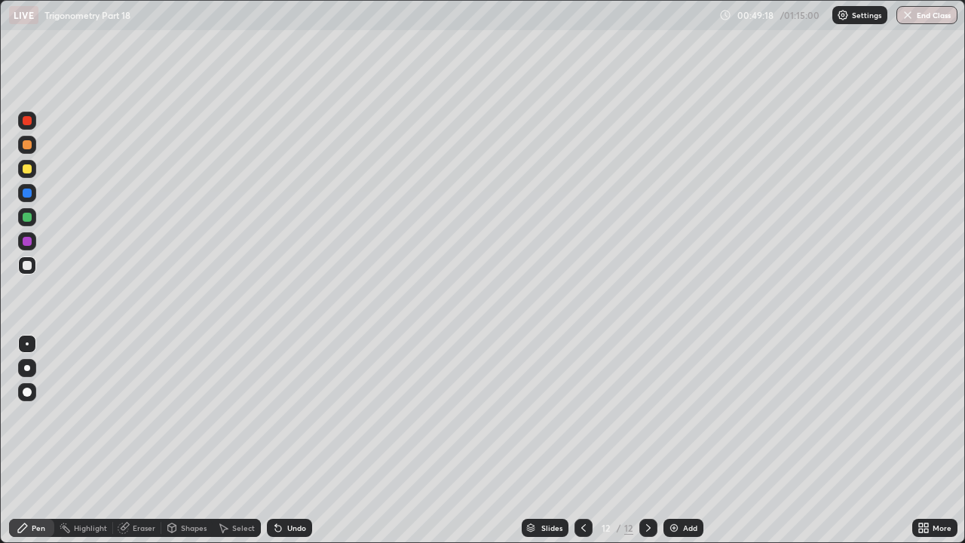
click at [647, 415] on icon at bounding box center [649, 528] width 12 height 12
click at [583, 415] on icon at bounding box center [584, 528] width 5 height 8
click at [655, 415] on div at bounding box center [649, 528] width 18 height 18
click at [578, 415] on icon at bounding box center [584, 528] width 12 height 12
click at [647, 415] on icon at bounding box center [649, 528] width 12 height 12
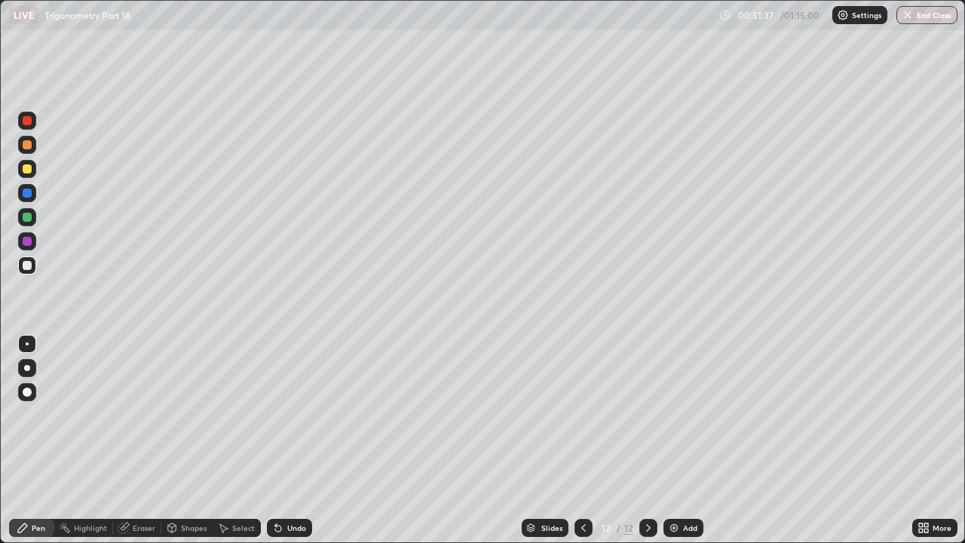
click at [646, 415] on icon at bounding box center [649, 528] width 12 height 12
click at [675, 415] on img at bounding box center [674, 528] width 12 height 12
click at [582, 415] on icon at bounding box center [584, 528] width 12 height 12
click at [29, 195] on div at bounding box center [27, 193] width 9 height 9
click at [647, 415] on icon at bounding box center [649, 528] width 12 height 12
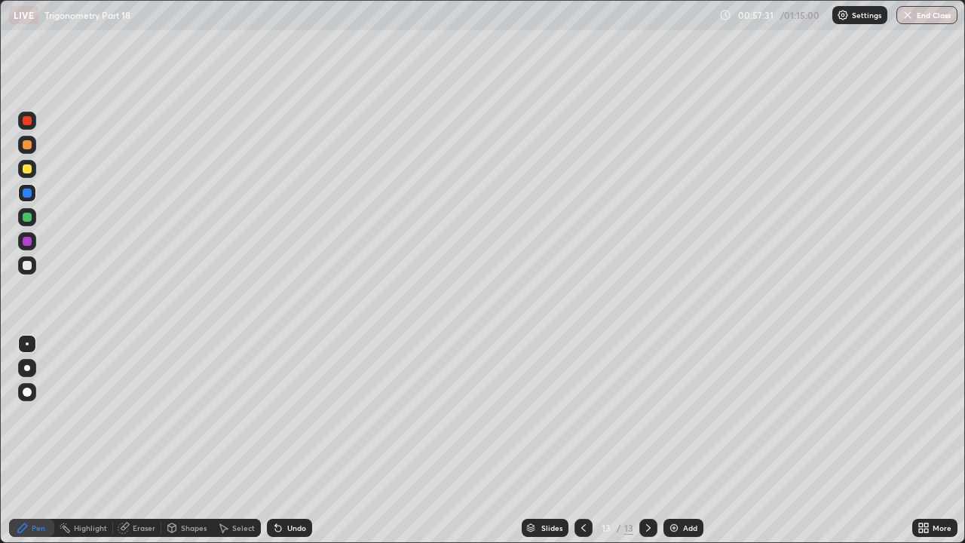
click at [582, 415] on icon at bounding box center [584, 528] width 12 height 12
click at [647, 415] on icon at bounding box center [649, 528] width 12 height 12
click at [582, 415] on icon at bounding box center [584, 528] width 12 height 12
click at [645, 415] on icon at bounding box center [649, 528] width 12 height 12
click at [582, 415] on icon at bounding box center [584, 528] width 12 height 12
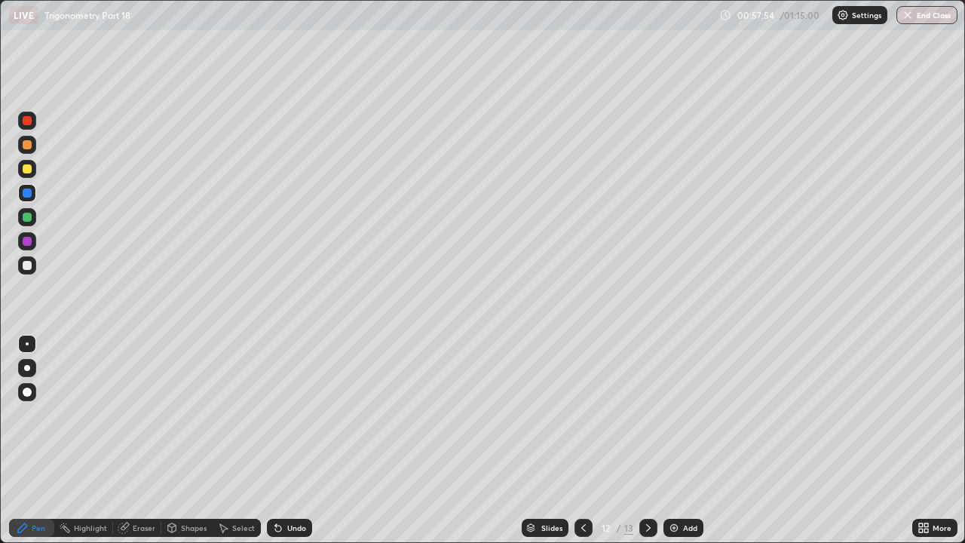
click at [646, 415] on icon at bounding box center [649, 528] width 12 height 12
click at [674, 415] on img at bounding box center [674, 528] width 12 height 12
click at [145, 415] on div "Eraser" at bounding box center [144, 528] width 23 height 8
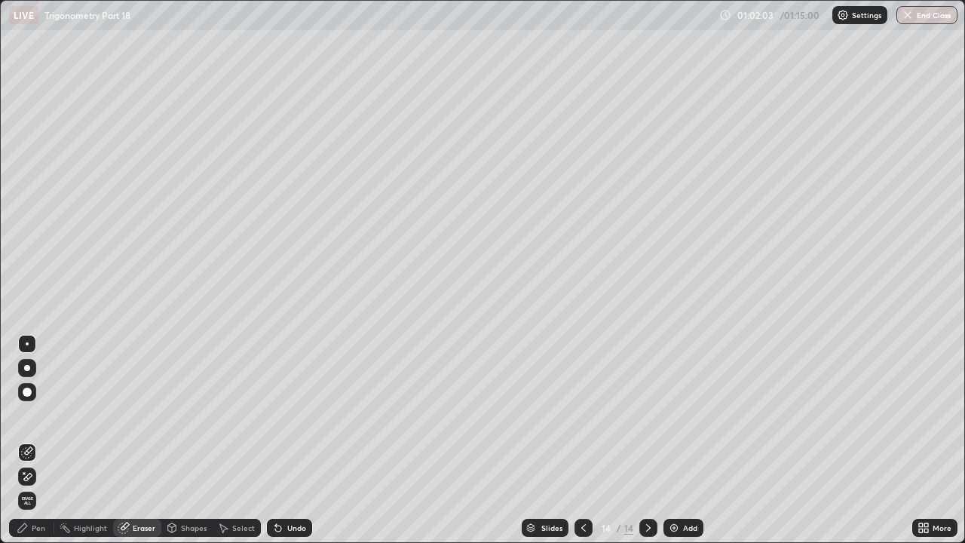
click at [143, 415] on div "Eraser" at bounding box center [144, 528] width 23 height 8
click at [40, 415] on div "Pen" at bounding box center [39, 528] width 14 height 8
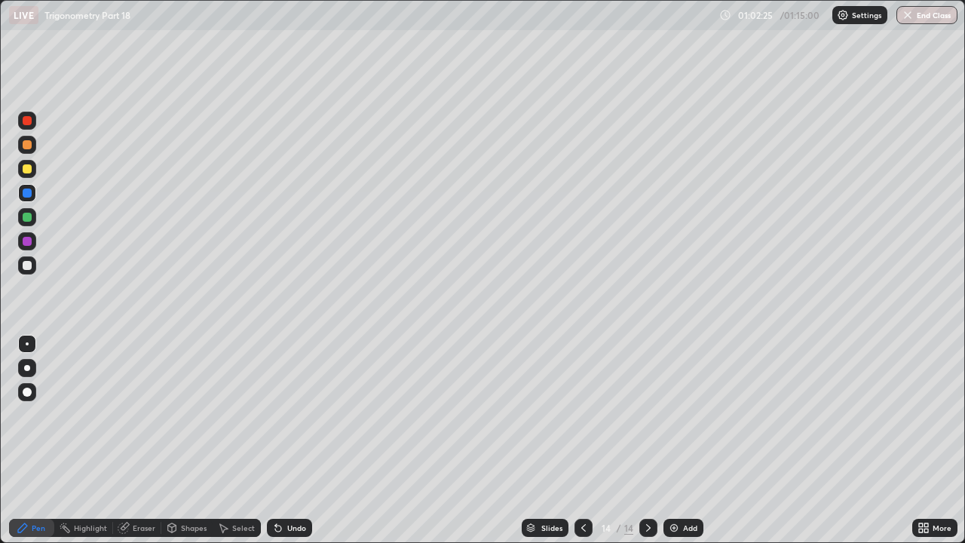
click at [27, 266] on div at bounding box center [27, 265] width 9 height 9
click at [26, 241] on div at bounding box center [27, 241] width 9 height 9
click at [27, 169] on div at bounding box center [27, 168] width 9 height 9
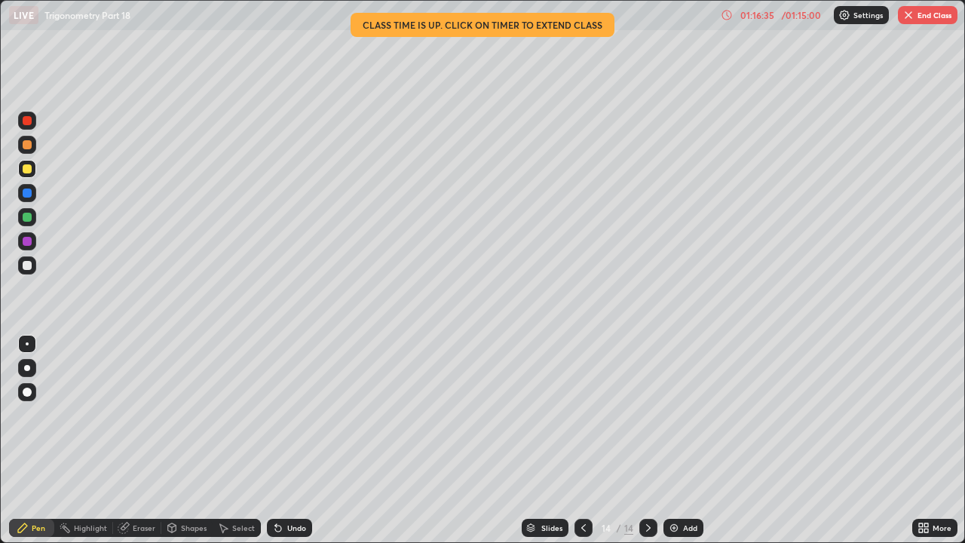
click at [907, 17] on img "button" at bounding box center [909, 15] width 12 height 12
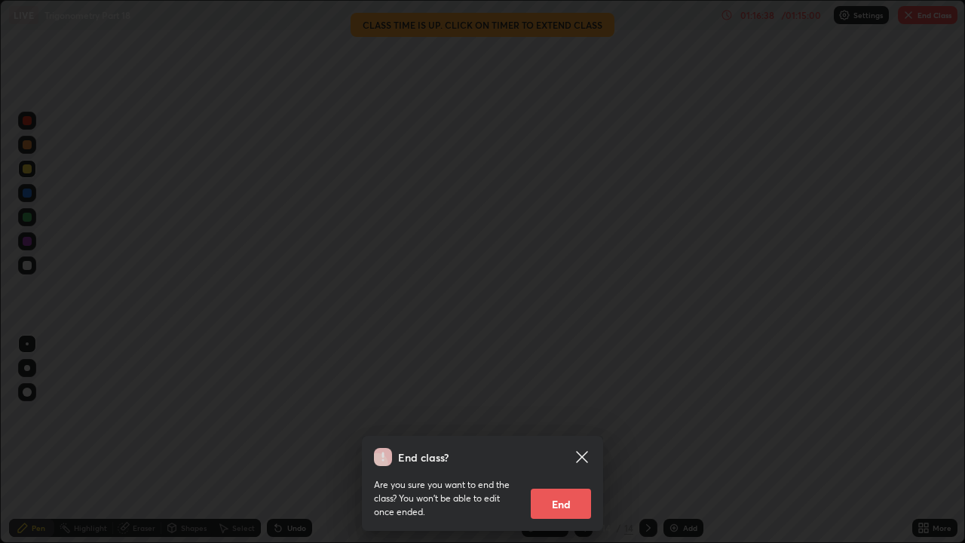
click at [557, 415] on button "End" at bounding box center [561, 504] width 60 height 30
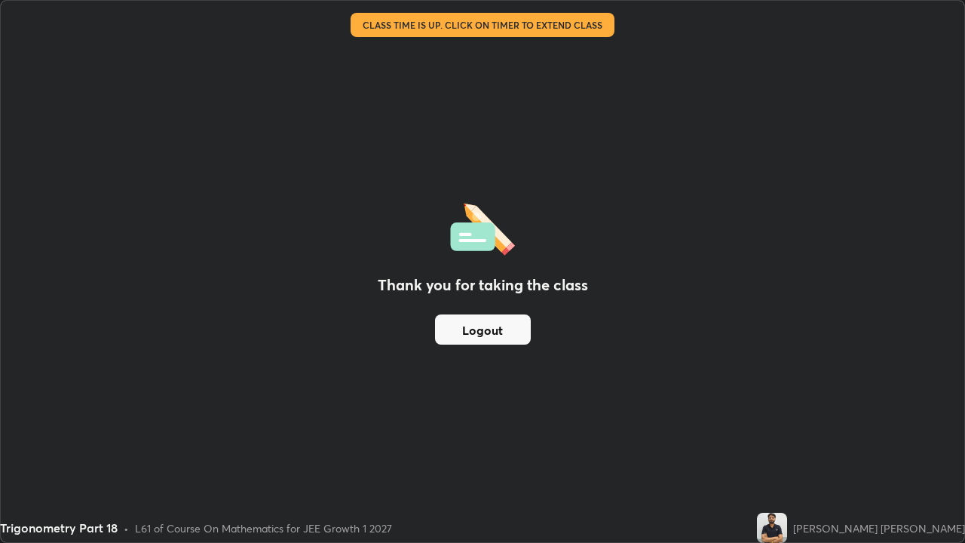
click at [502, 327] on button "Logout" at bounding box center [483, 330] width 96 height 30
